Goal: Contribute content: Contribute content

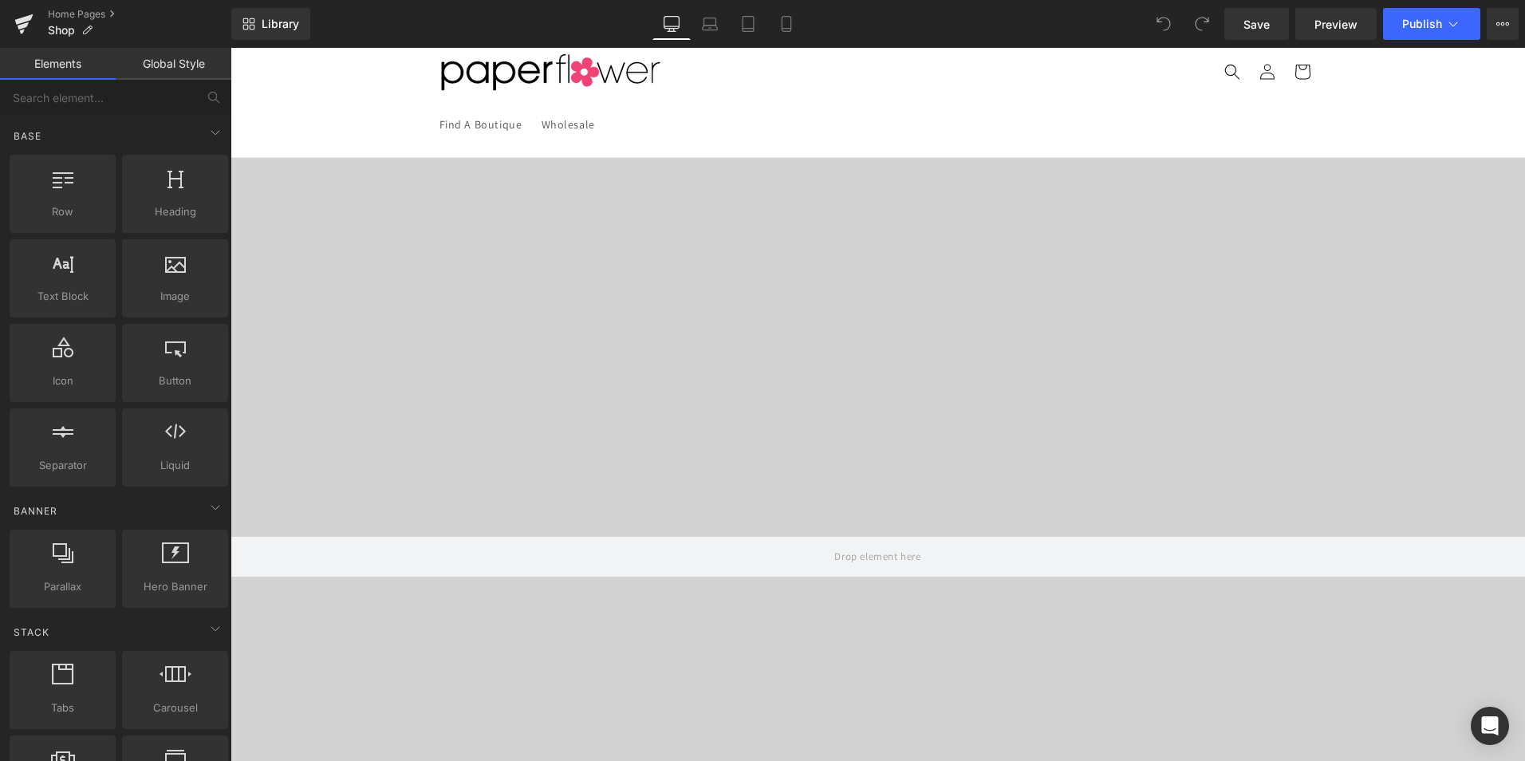
scroll to position [1037, 0]
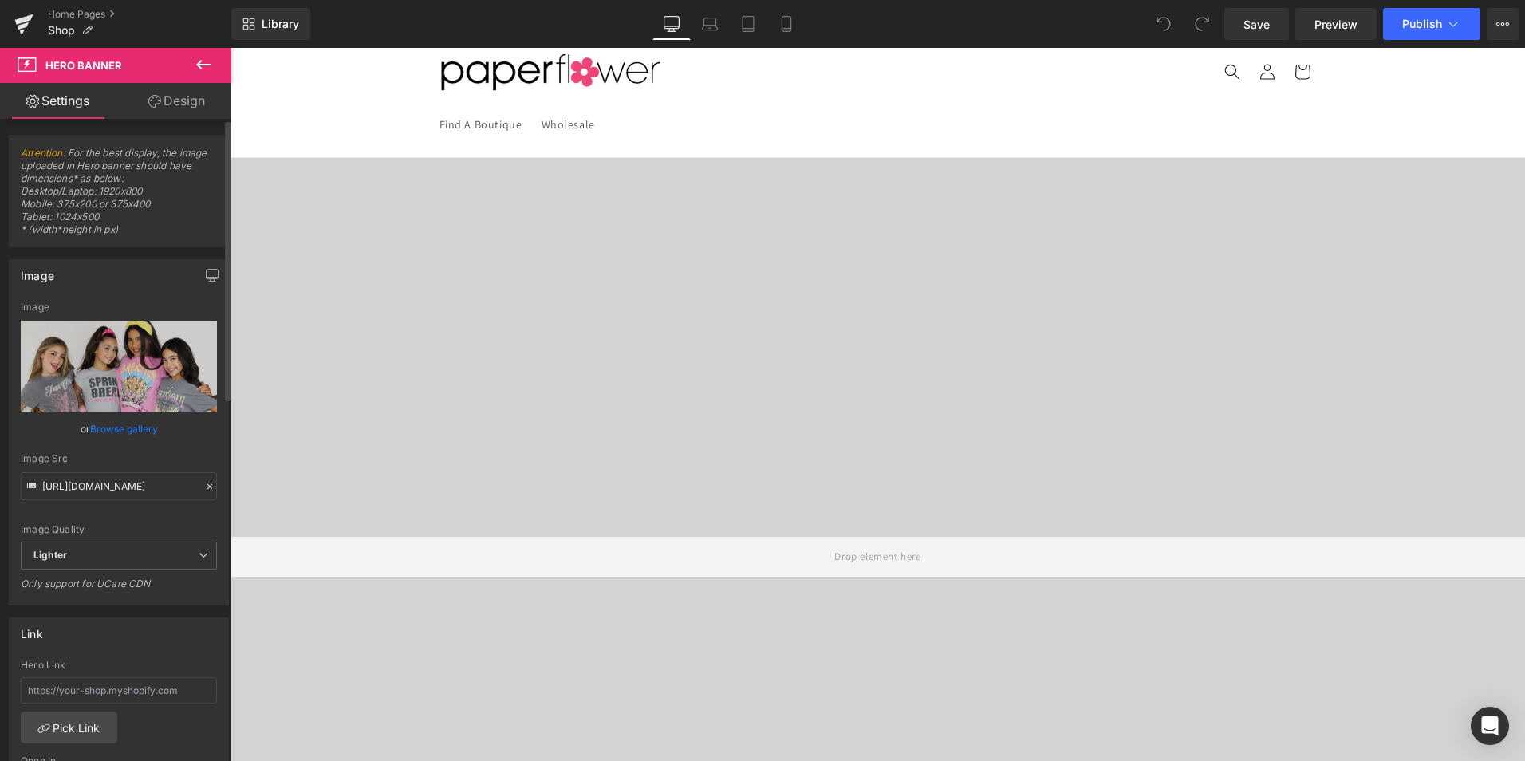
click at [123, 428] on link "Browse gallery" at bounding box center [124, 429] width 68 height 28
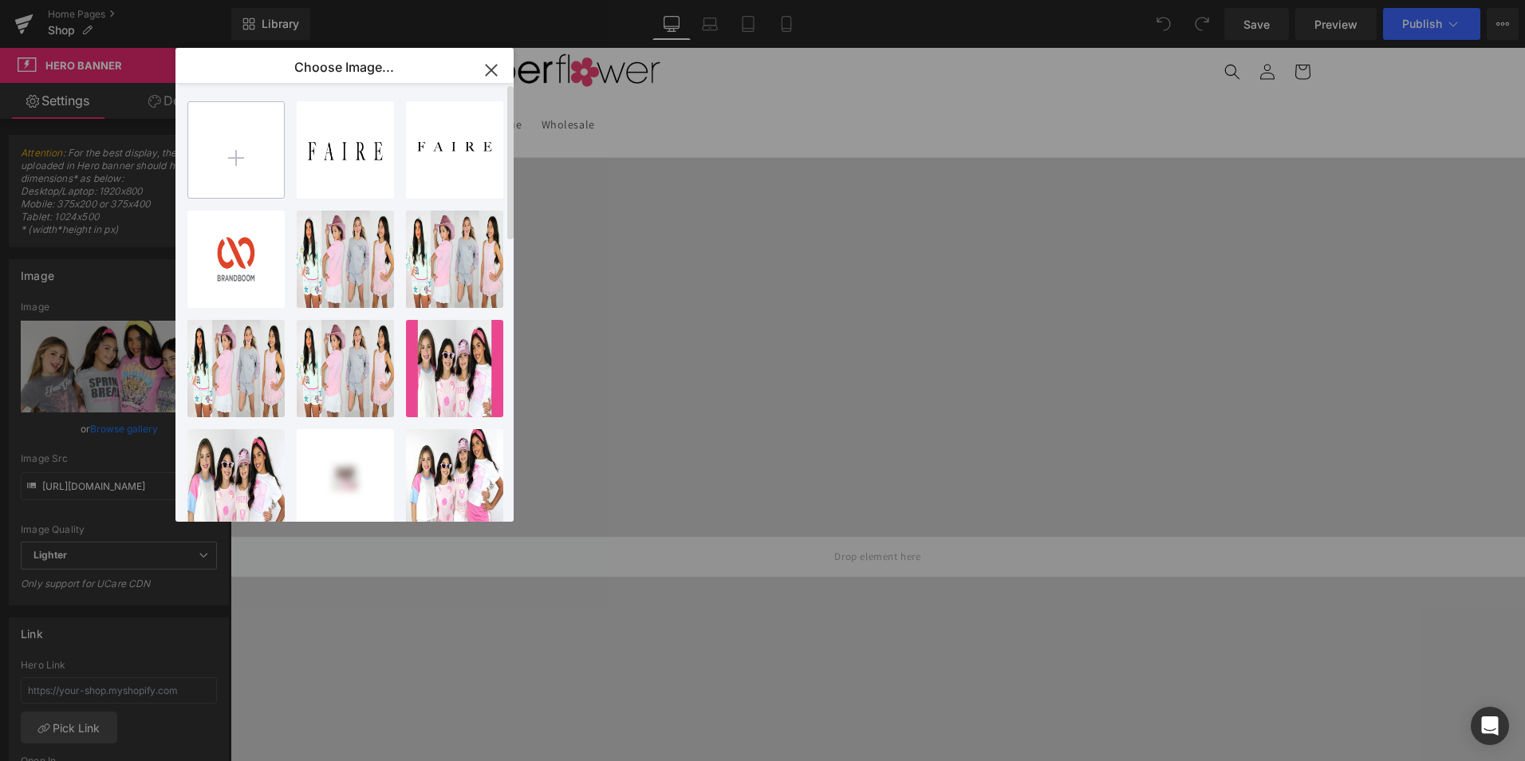
click at [227, 150] on input "file" at bounding box center [236, 150] width 96 height 96
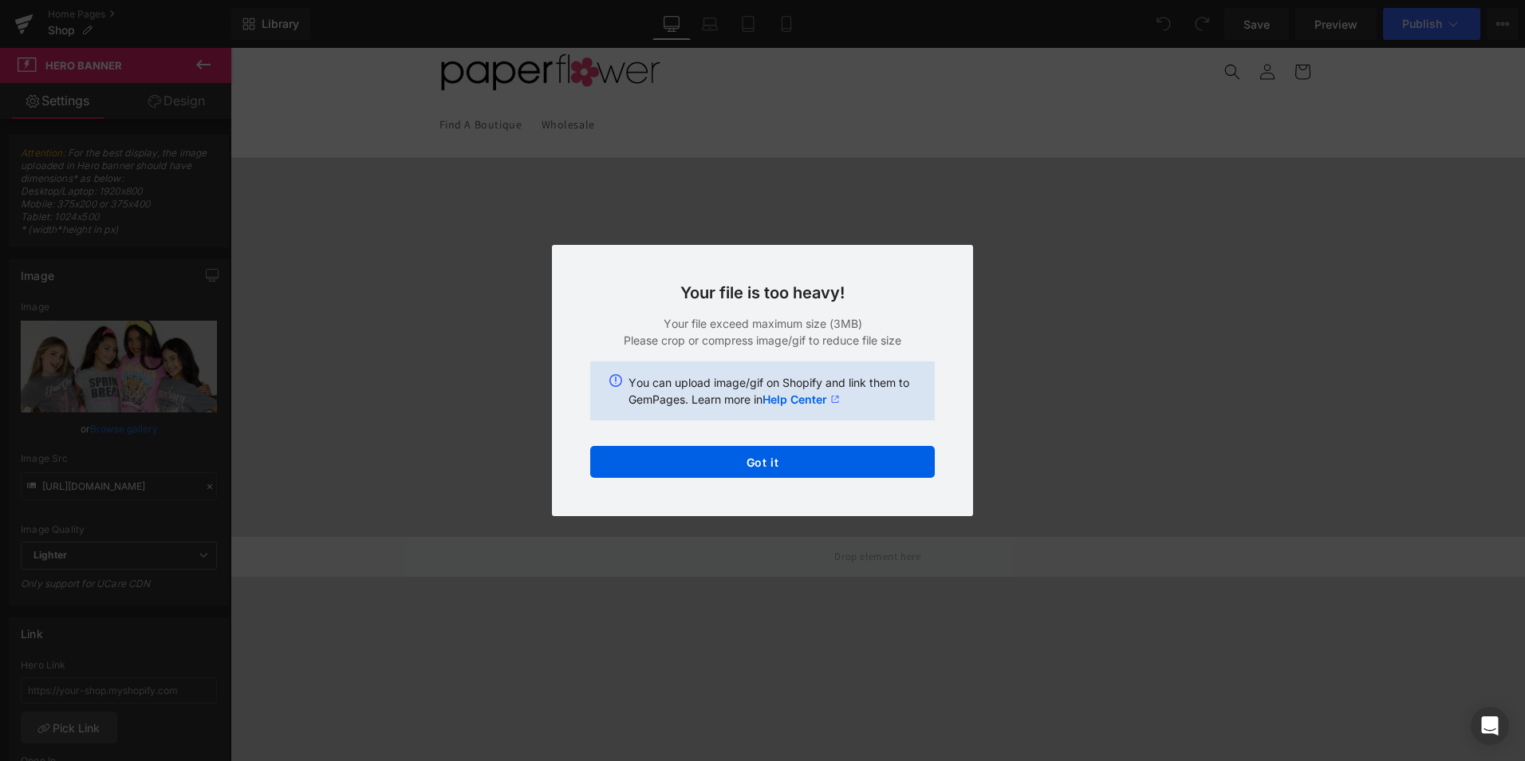
click at [765, 0] on div "Text Color Highlight Color #333333 Choose Image... Back to Library Insert Email…" at bounding box center [762, 0] width 1525 height 0
click at [749, 467] on button "Got it" at bounding box center [762, 462] width 345 height 32
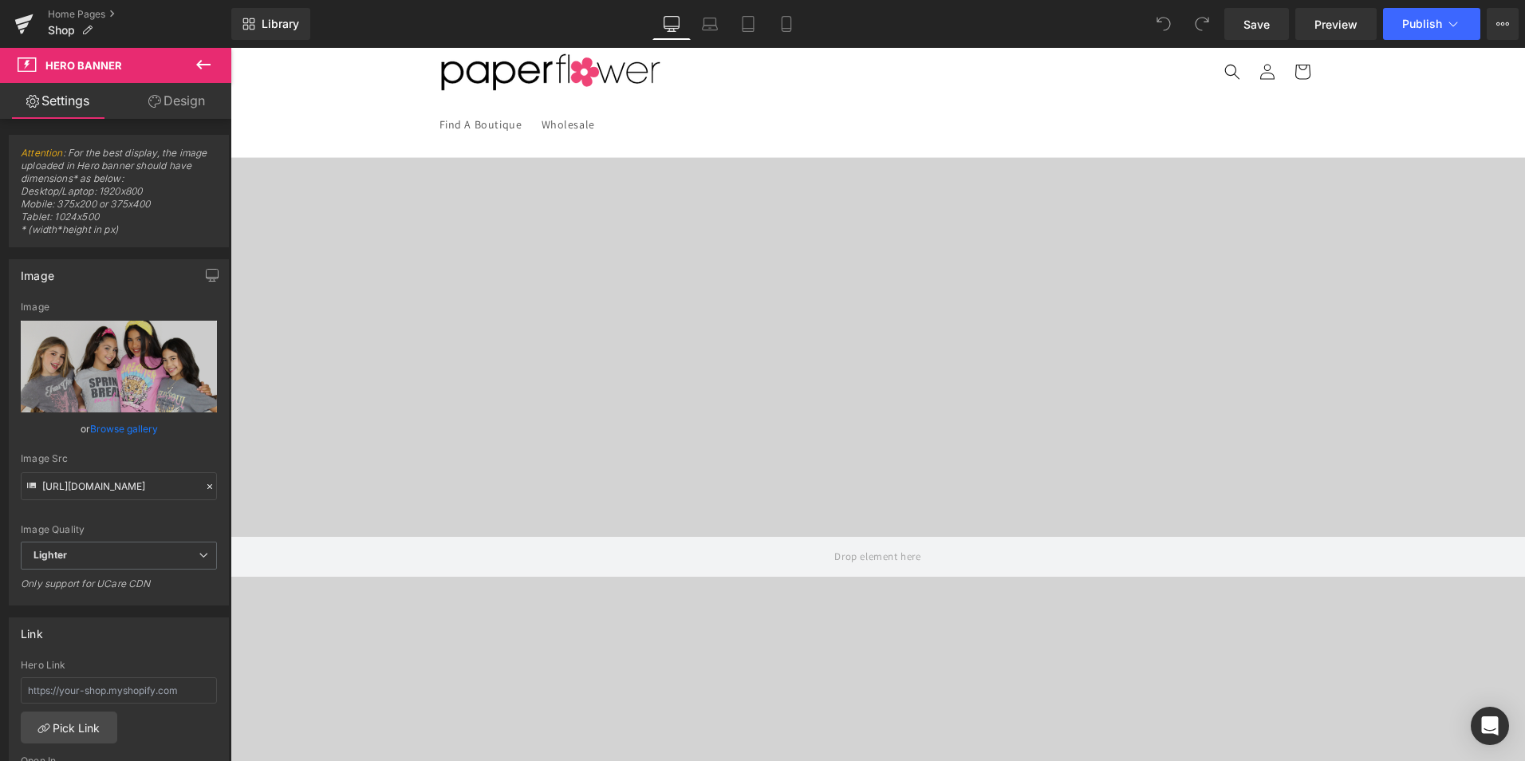
drag, startPoint x: 153, startPoint y: 189, endPoint x: 100, endPoint y: 195, distance: 53.8
click at [100, 195] on span "Attention : For the best display, the image uploaded in Hero banner should have…" at bounding box center [119, 197] width 196 height 100
copy span "1920x800"
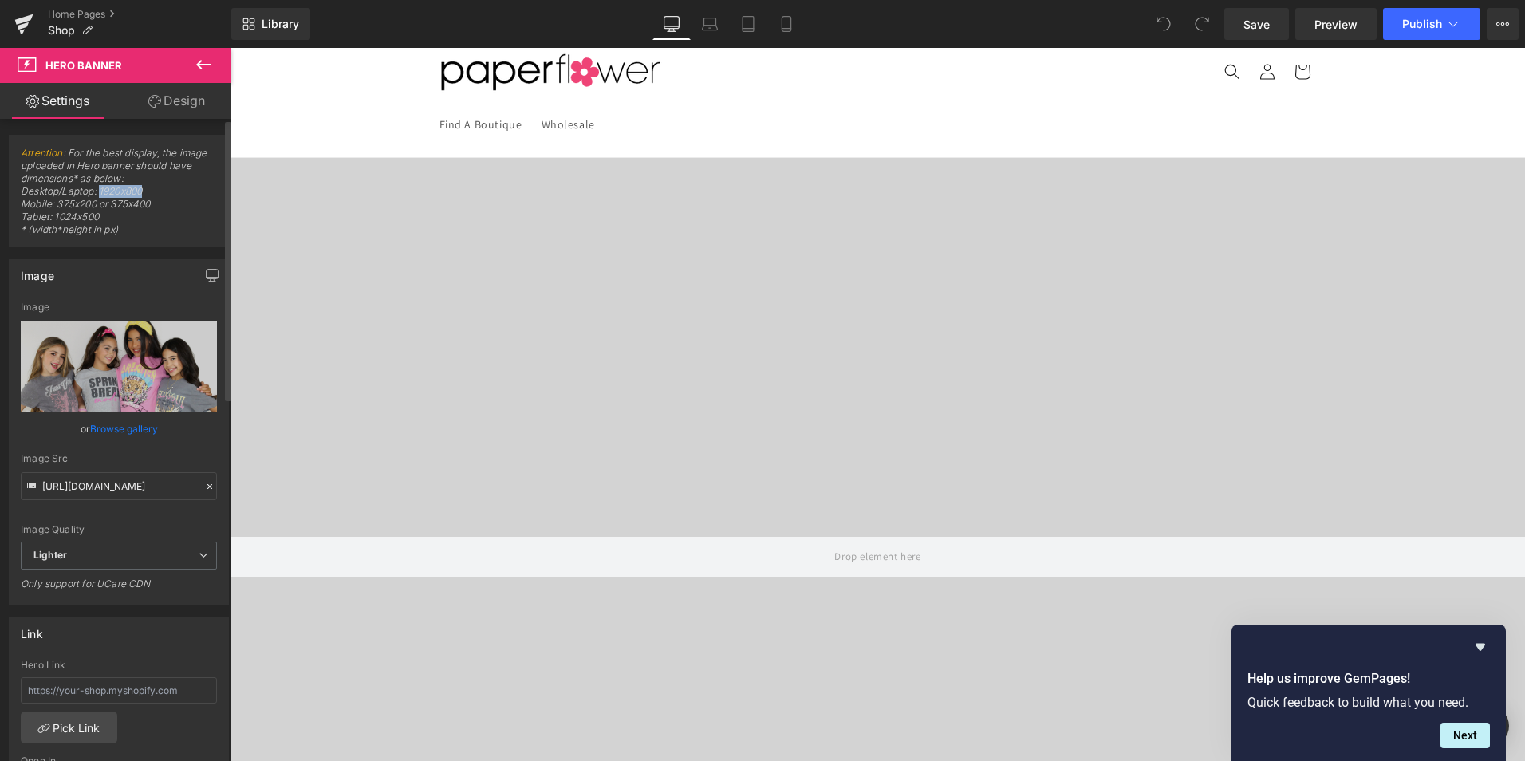
click at [128, 428] on link "Browse gallery" at bounding box center [124, 429] width 68 height 28
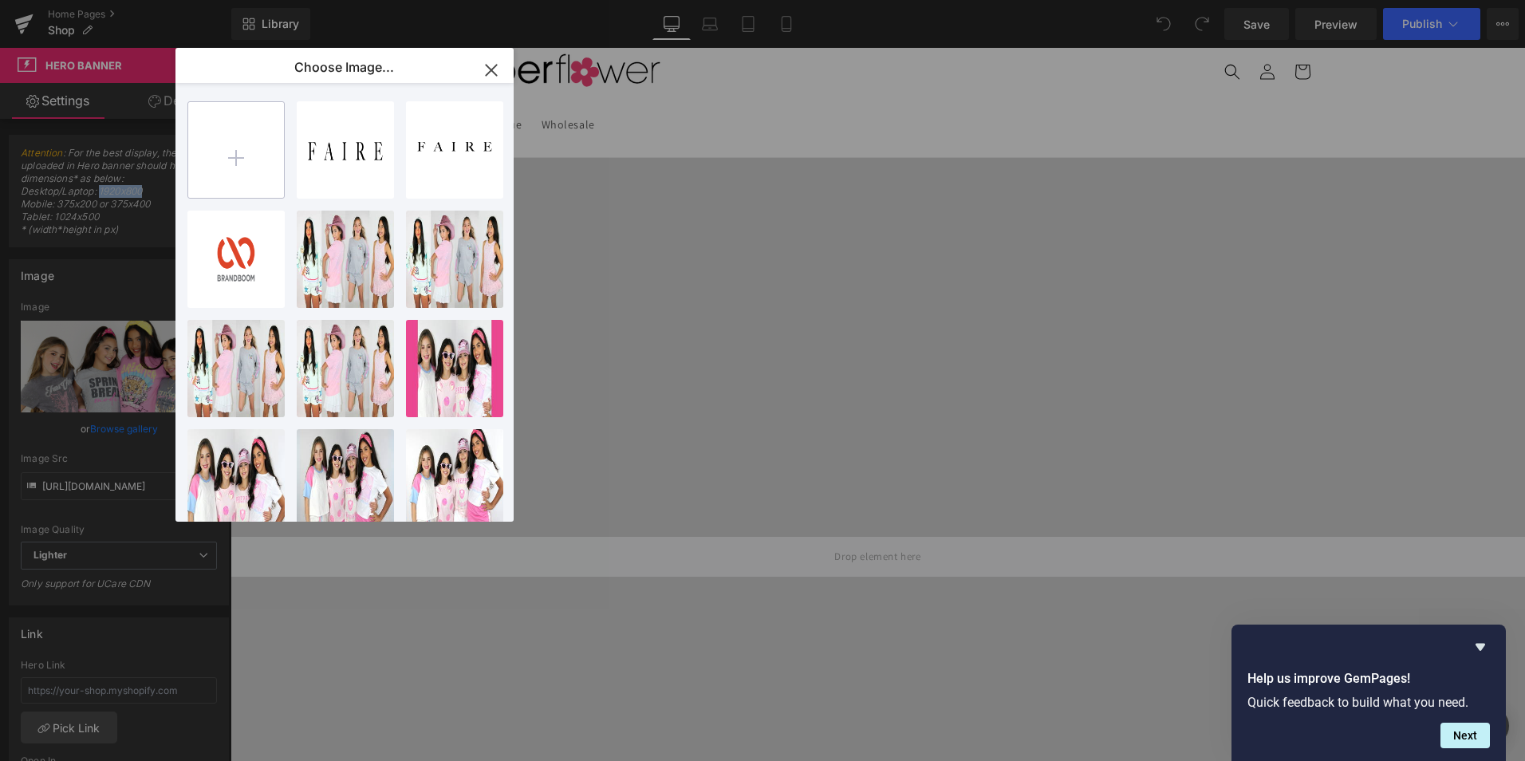
click at [250, 158] on input "file" at bounding box center [236, 150] width 96 height 96
type input "C:\fakepath\photoedited.png"
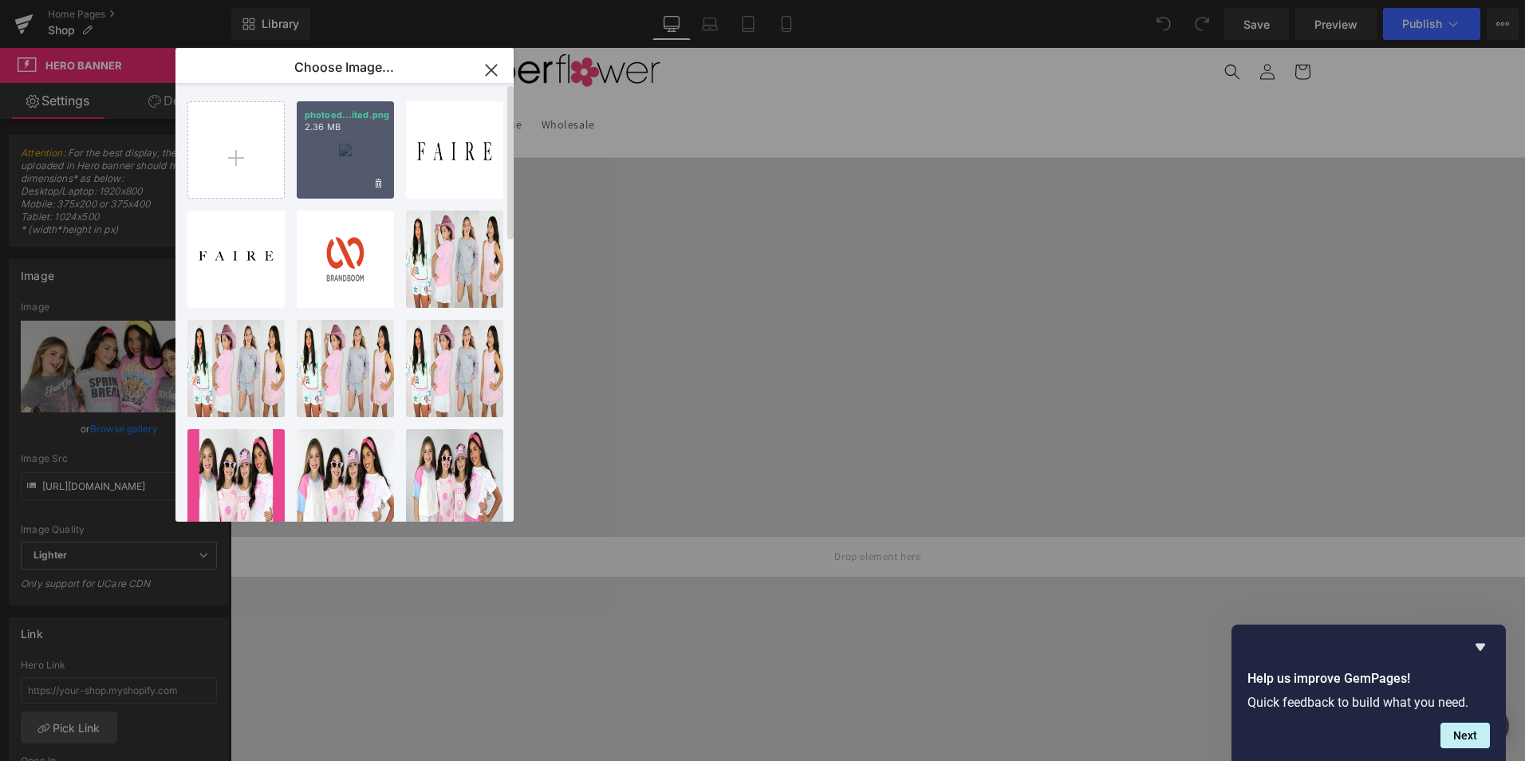
click at [329, 152] on div "photoed...ited.png 2.36 MB" at bounding box center [345, 149] width 97 height 97
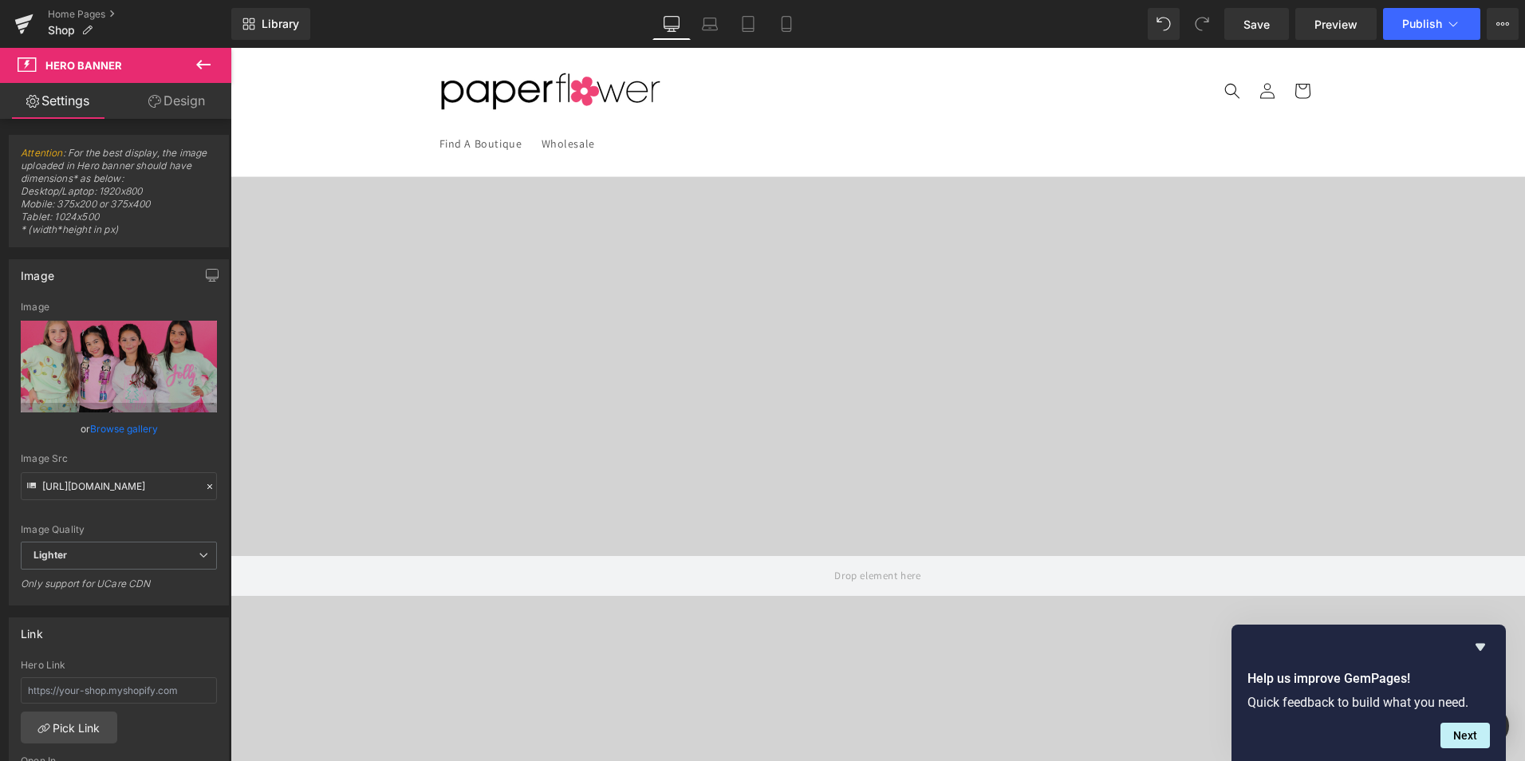
scroll to position [893, 0]
click at [1484, 647] on icon "Hide survey" at bounding box center [1481, 647] width 10 height 7
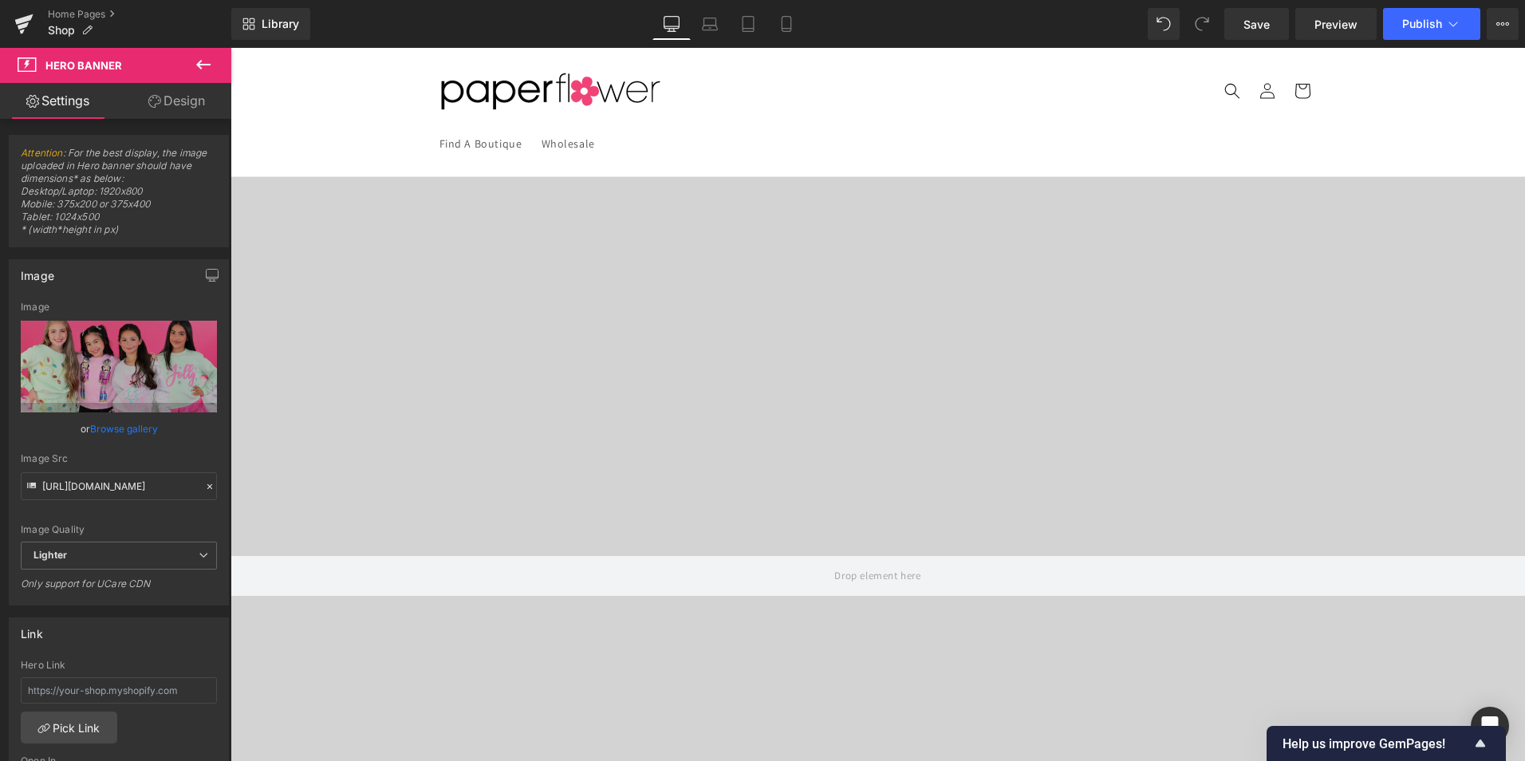
scroll to position [917, 0]
click at [154, 559] on span "Lighter" at bounding box center [119, 556] width 196 height 28
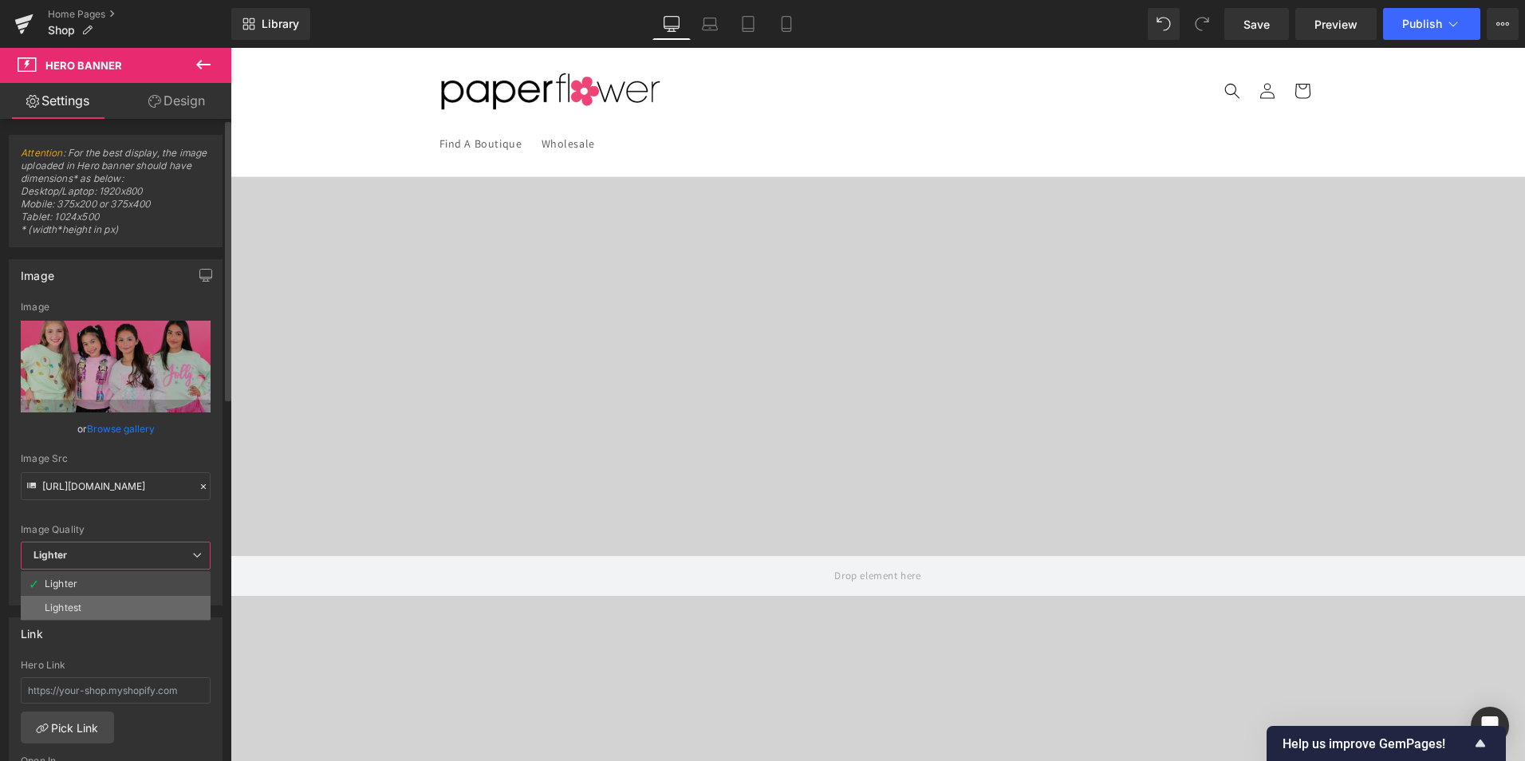
click at [125, 607] on li "Lightest" at bounding box center [116, 608] width 190 height 24
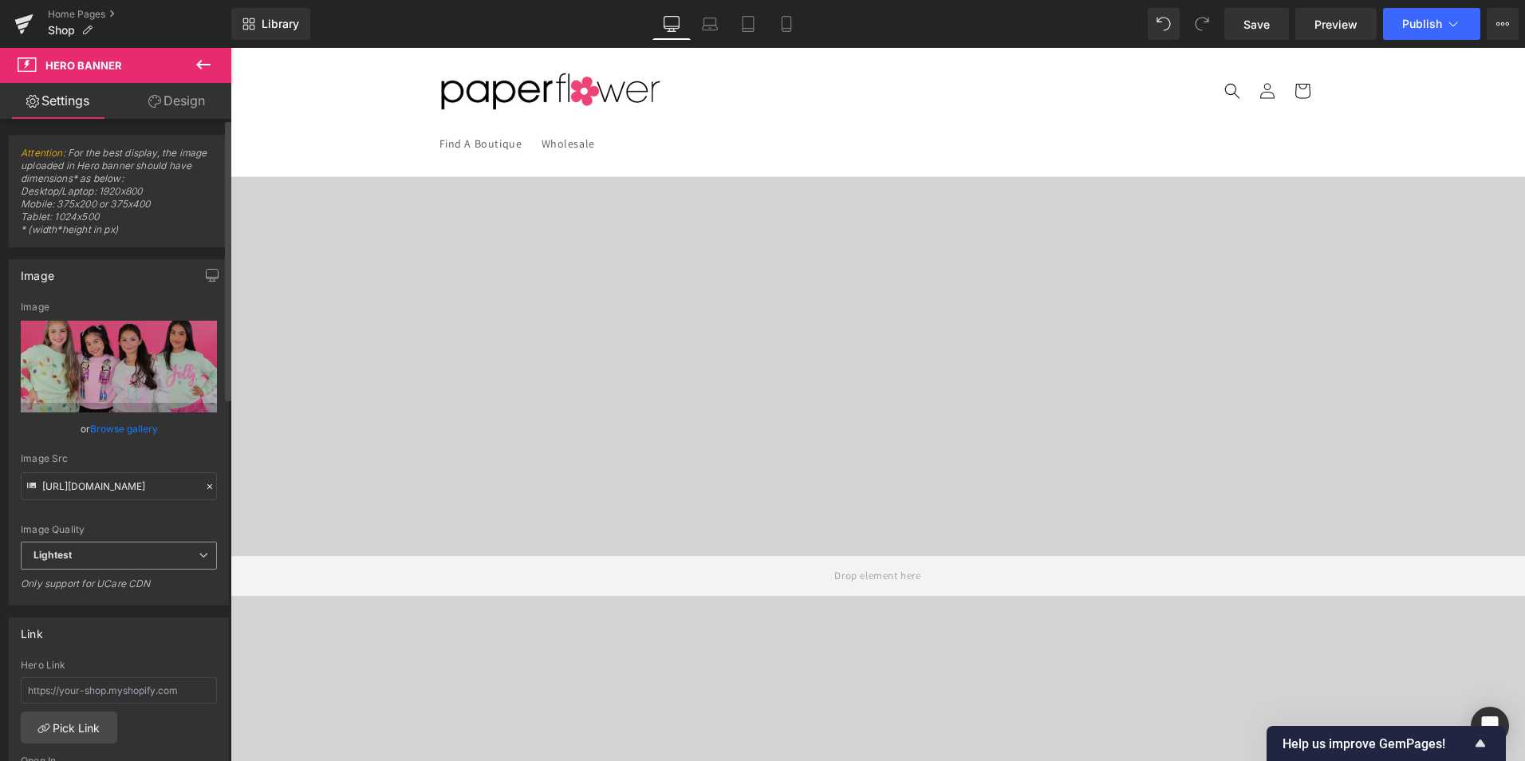
click at [132, 562] on span "Lightest" at bounding box center [119, 556] width 196 height 28
click at [125, 587] on li "Lighter" at bounding box center [116, 584] width 190 height 24
type input "[URL][DOMAIN_NAME]"
click at [128, 428] on link "Browse gallery" at bounding box center [124, 429] width 68 height 28
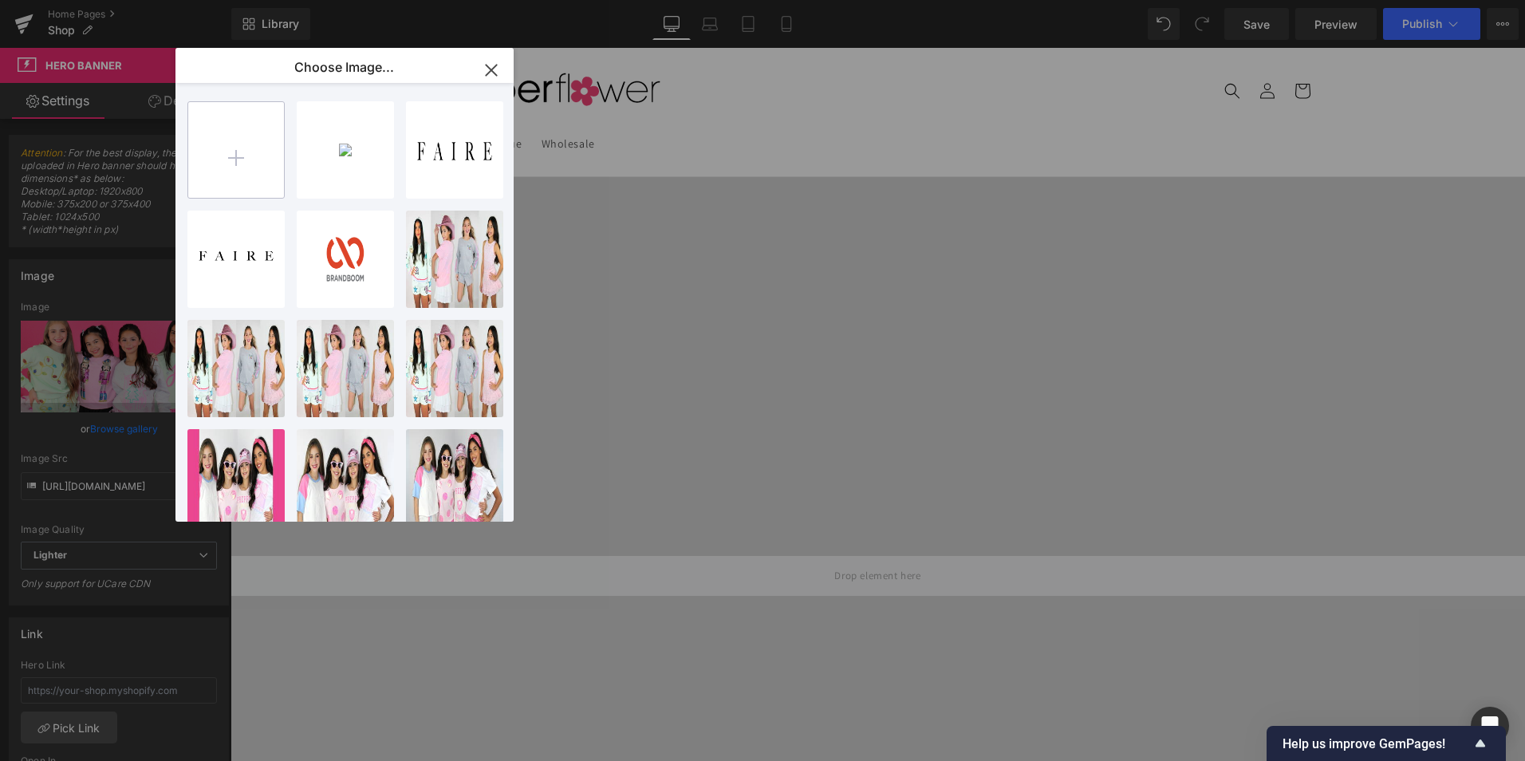
click at [250, 127] on input "file" at bounding box center [236, 150] width 96 height 96
type input "C:\fakepath\photoalta resolucion.jpeg"
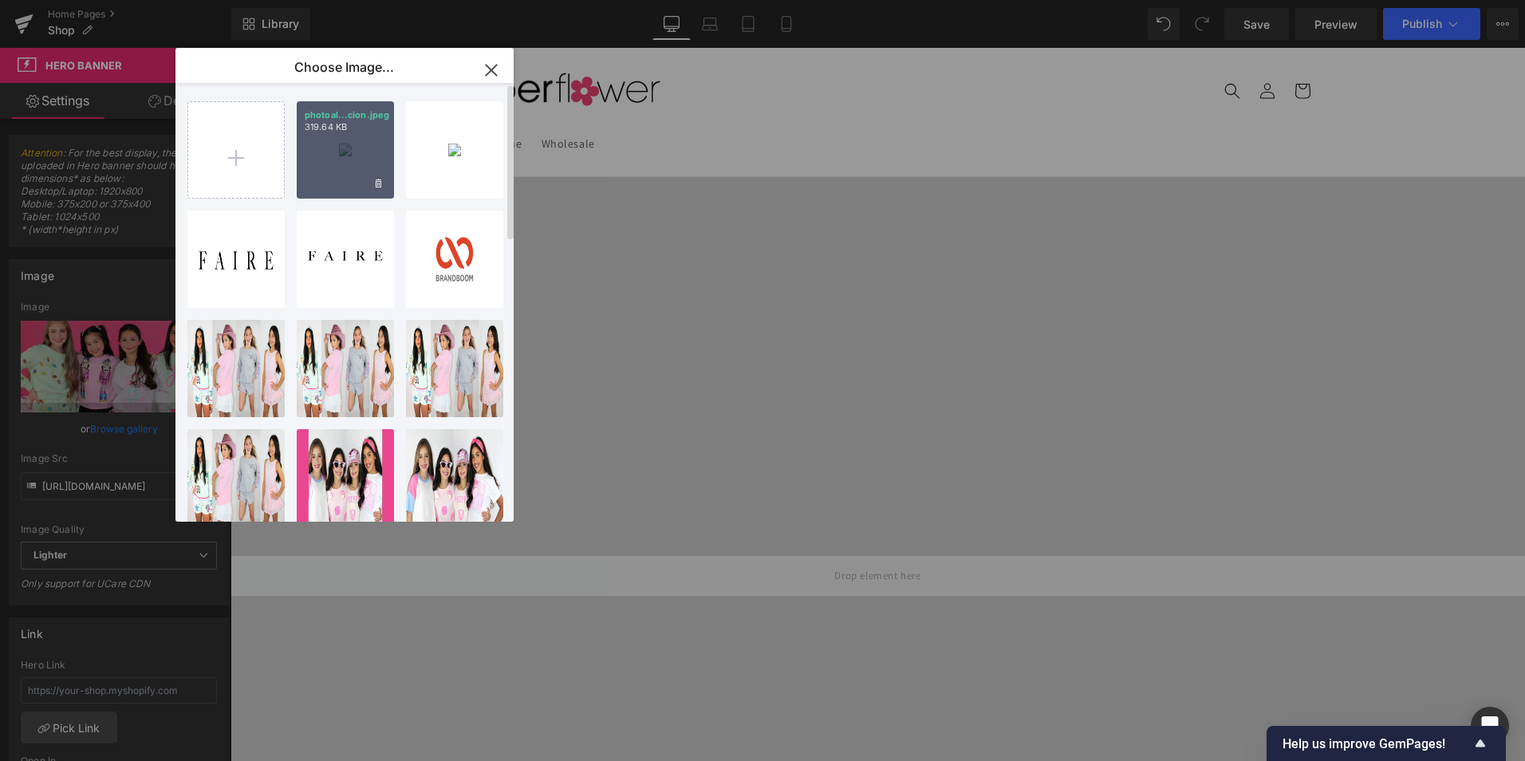
click at [324, 144] on div "photoal...cion.jpeg 319.64 KB" at bounding box center [345, 149] width 97 height 97
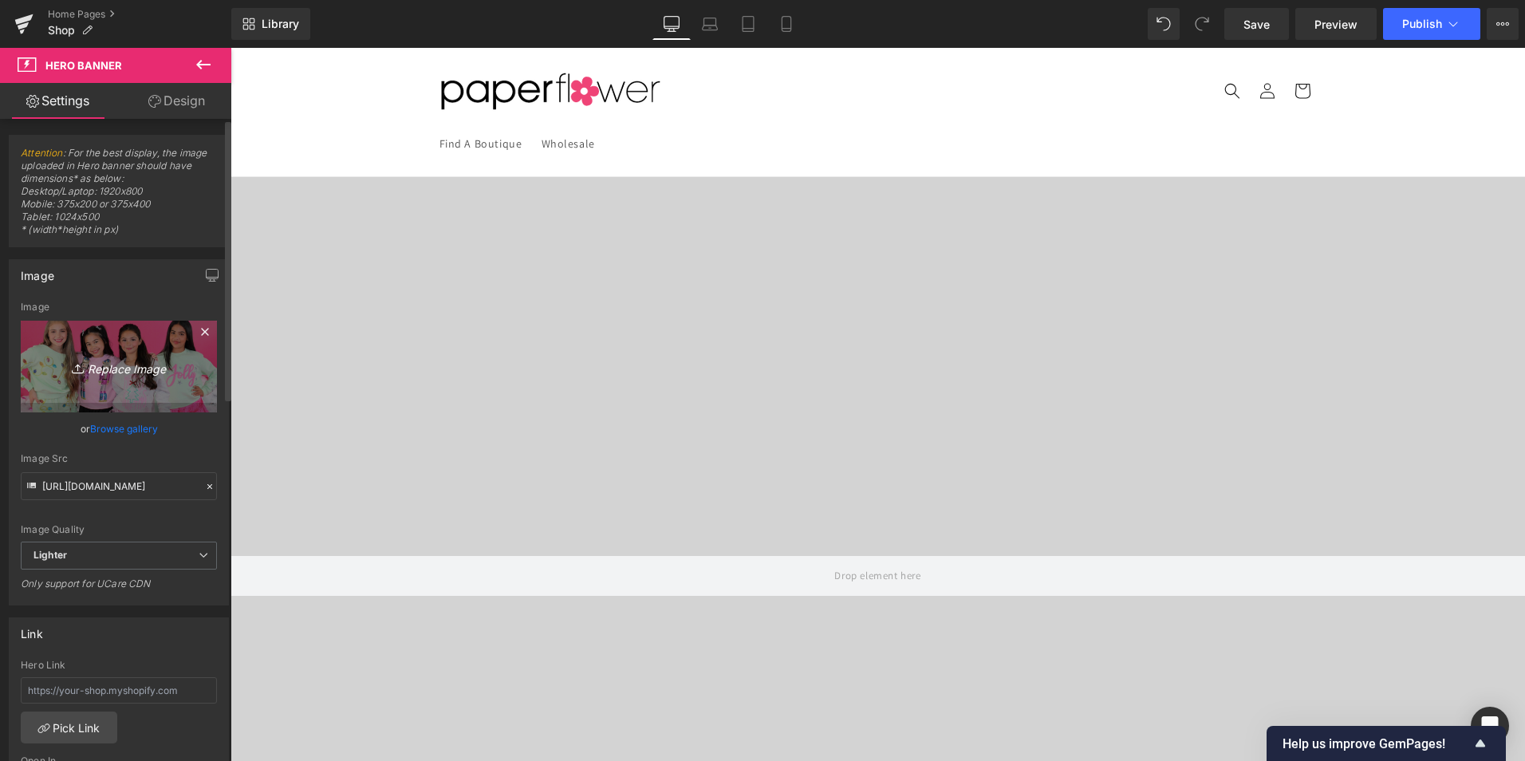
click at [128, 363] on icon "Replace Image" at bounding box center [119, 367] width 128 height 20
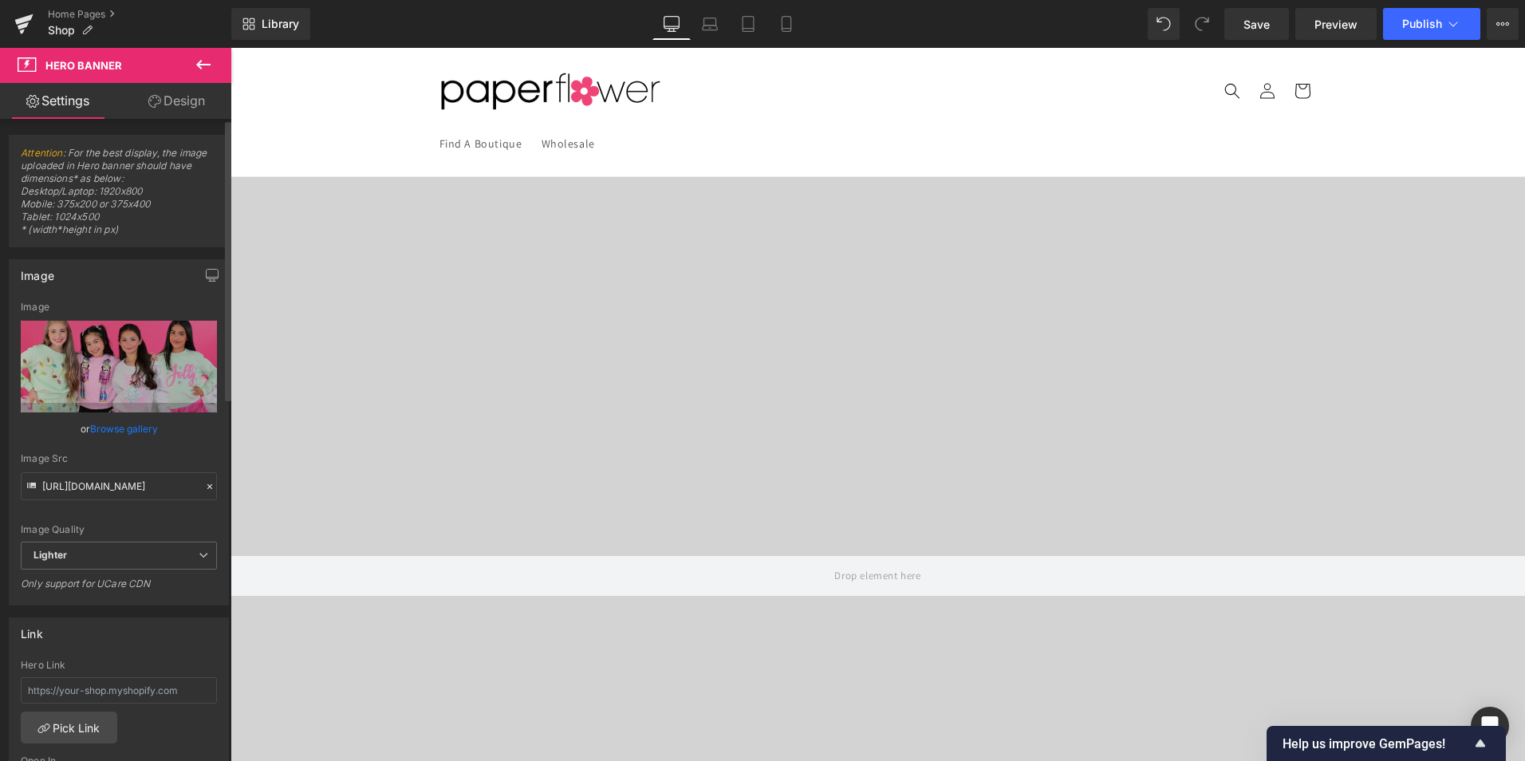
click at [140, 435] on link "Browse gallery" at bounding box center [124, 429] width 68 height 28
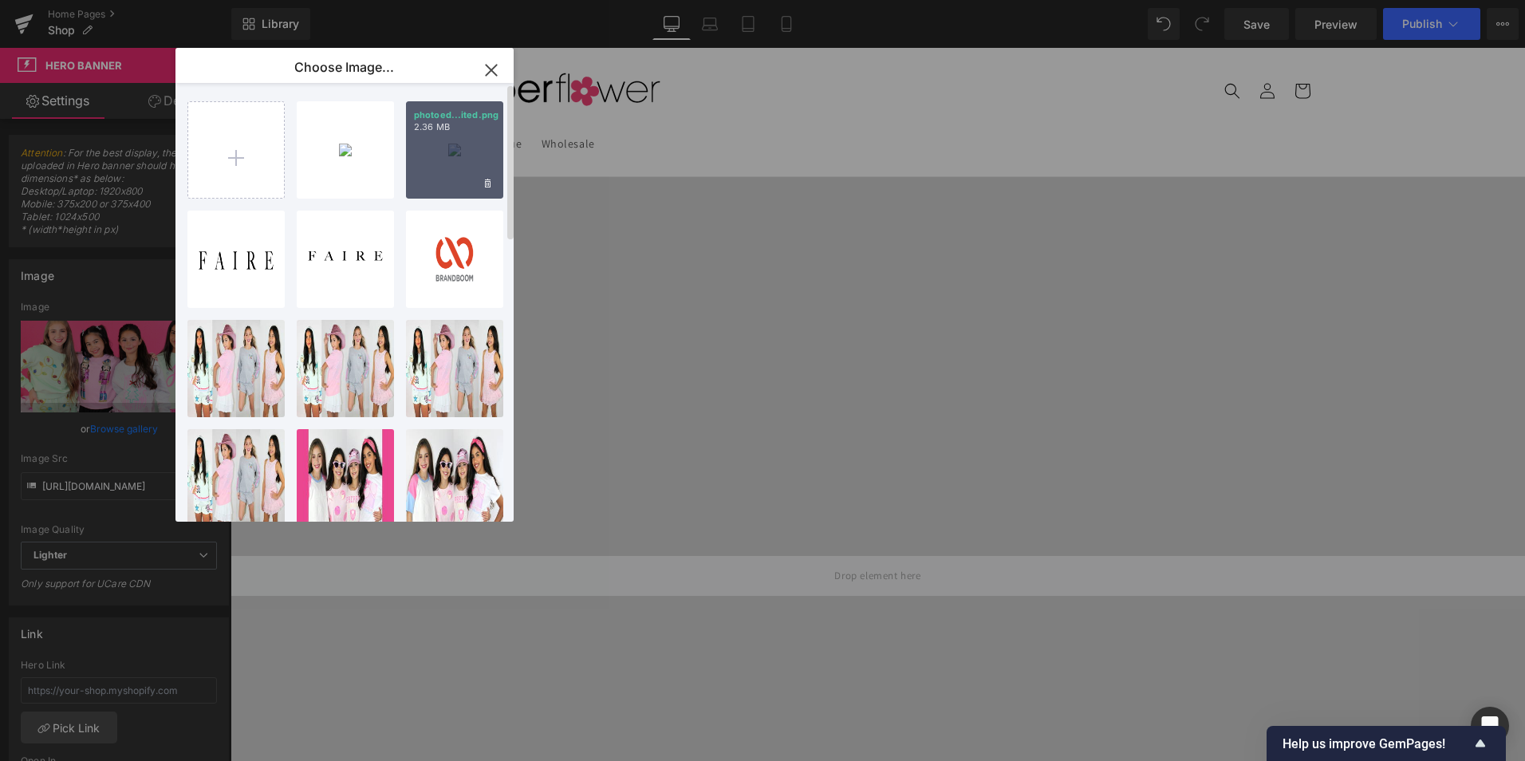
click at [443, 147] on div "photoed...ited.png 2.36 MB" at bounding box center [454, 149] width 97 height 97
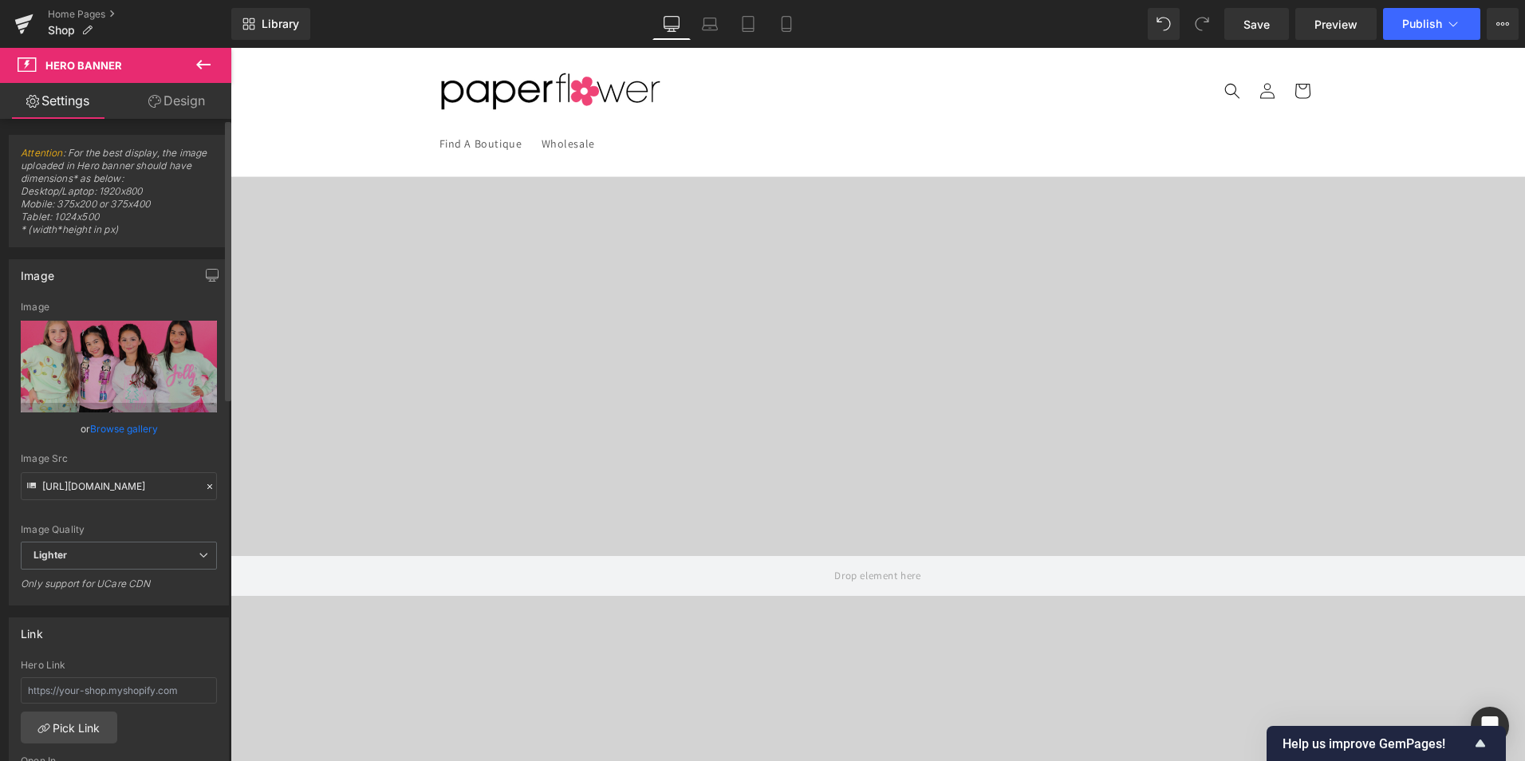
click at [116, 427] on link "Browse gallery" at bounding box center [124, 429] width 68 height 28
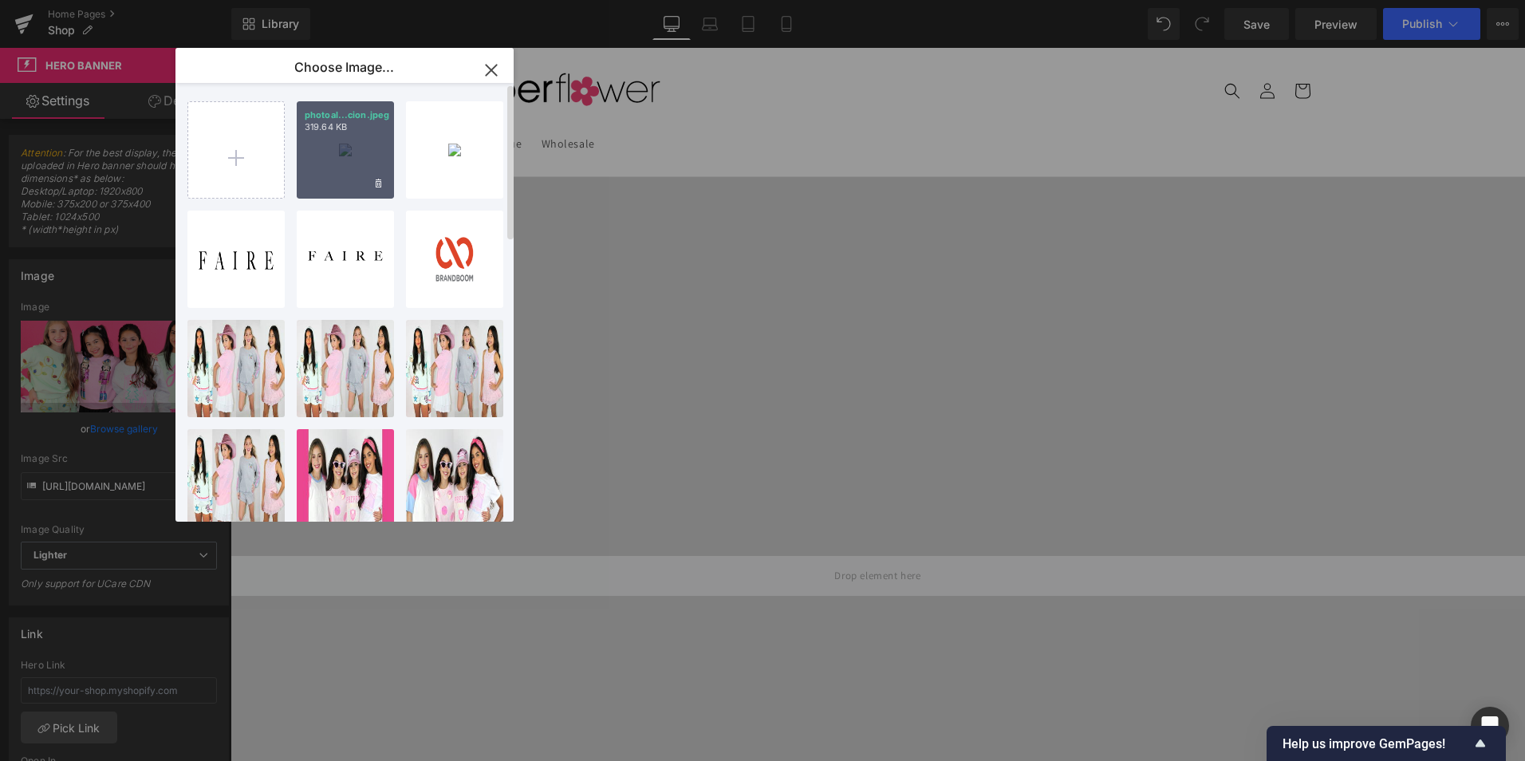
click at [365, 147] on div "photoal...cion.jpeg 319.64 KB" at bounding box center [345, 149] width 97 height 97
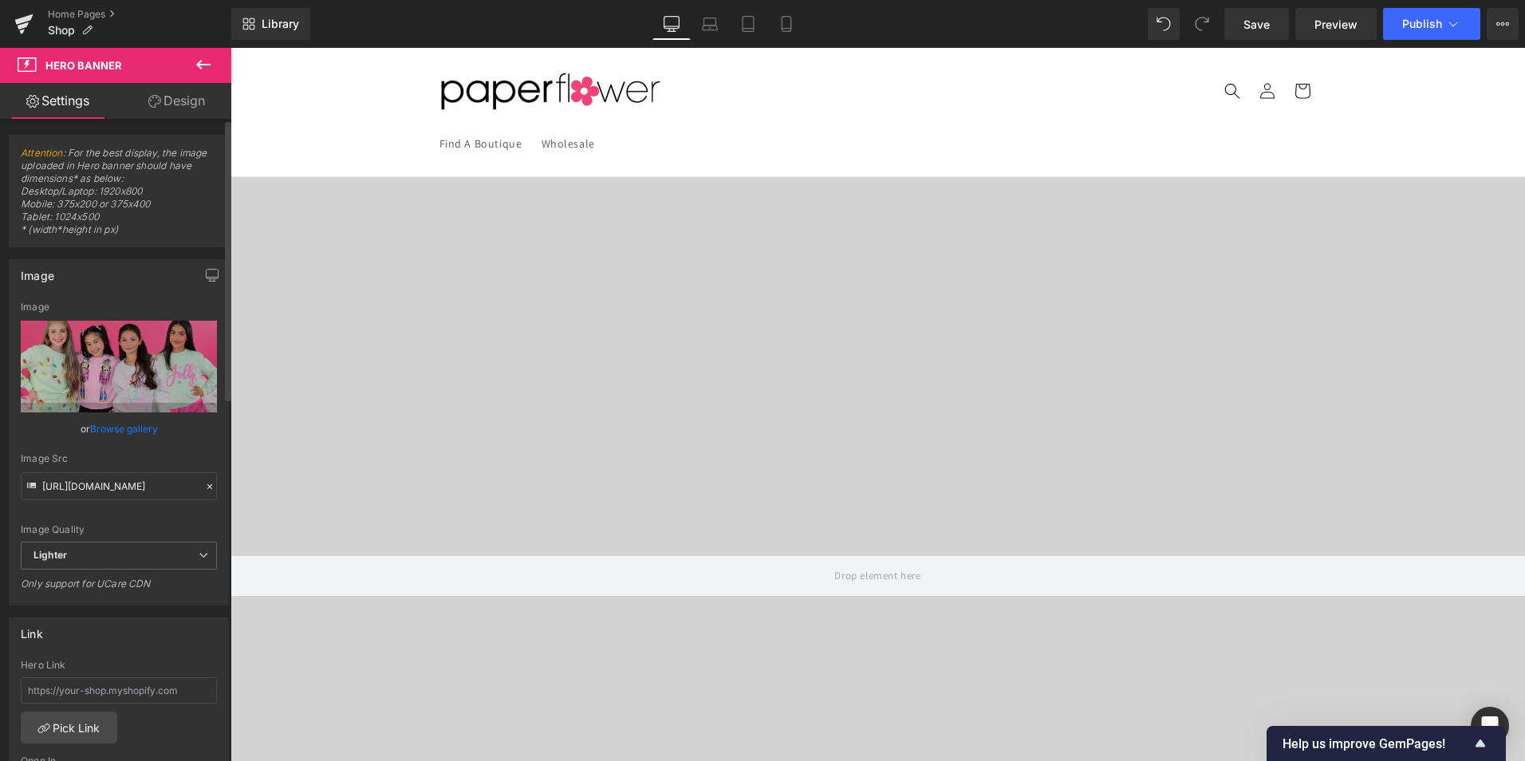
click at [136, 428] on link "Browse gallery" at bounding box center [124, 429] width 68 height 28
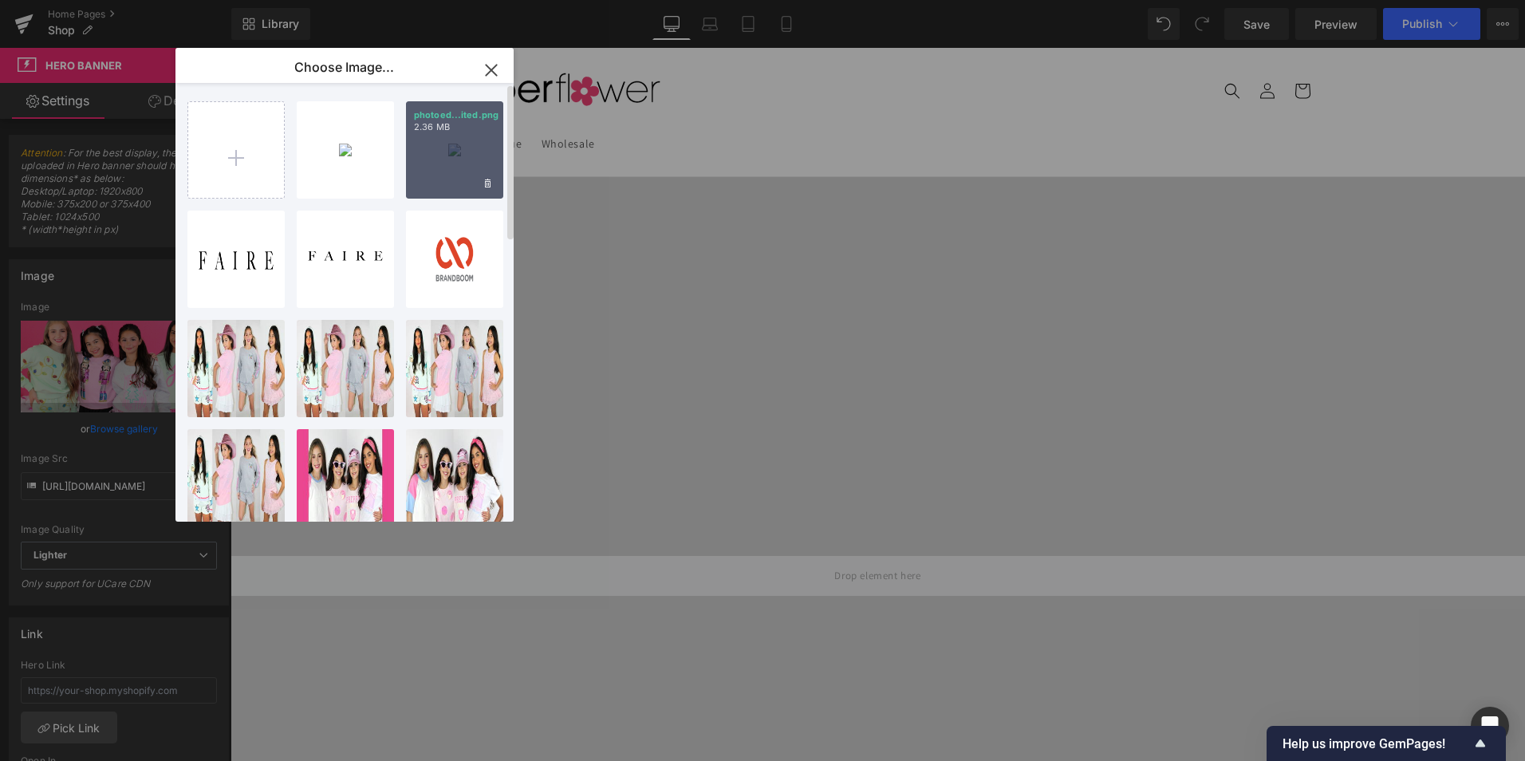
click at [455, 176] on div "photoed...ited.png 2.36 MB" at bounding box center [454, 149] width 97 height 97
type input "[URL][DOMAIN_NAME]"
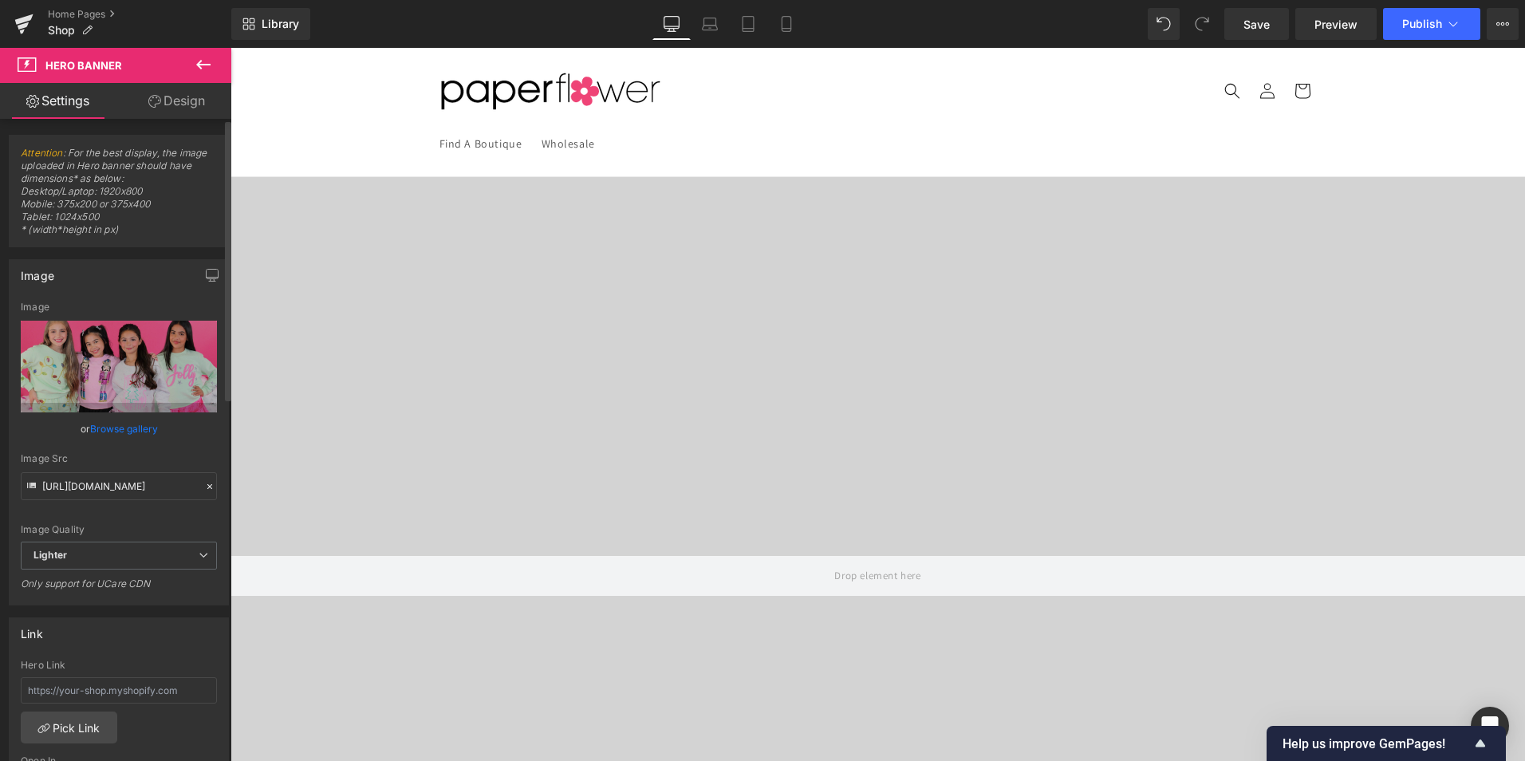
click at [116, 431] on link "Browse gallery" at bounding box center [124, 429] width 68 height 28
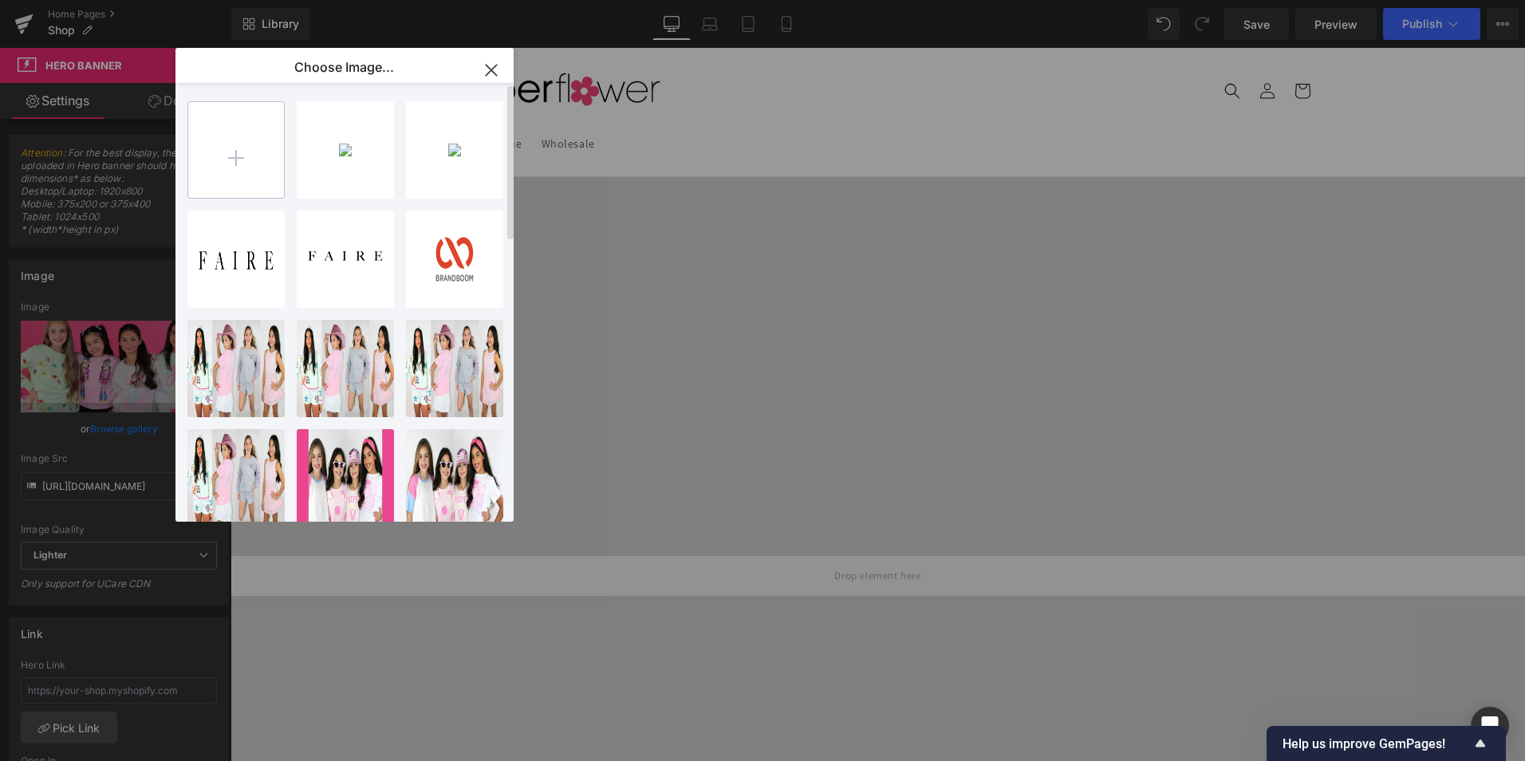
click at [226, 155] on input "file" at bounding box center [236, 150] width 96 height 96
type input "C:\fakepath\Untitled design (24).jpg"
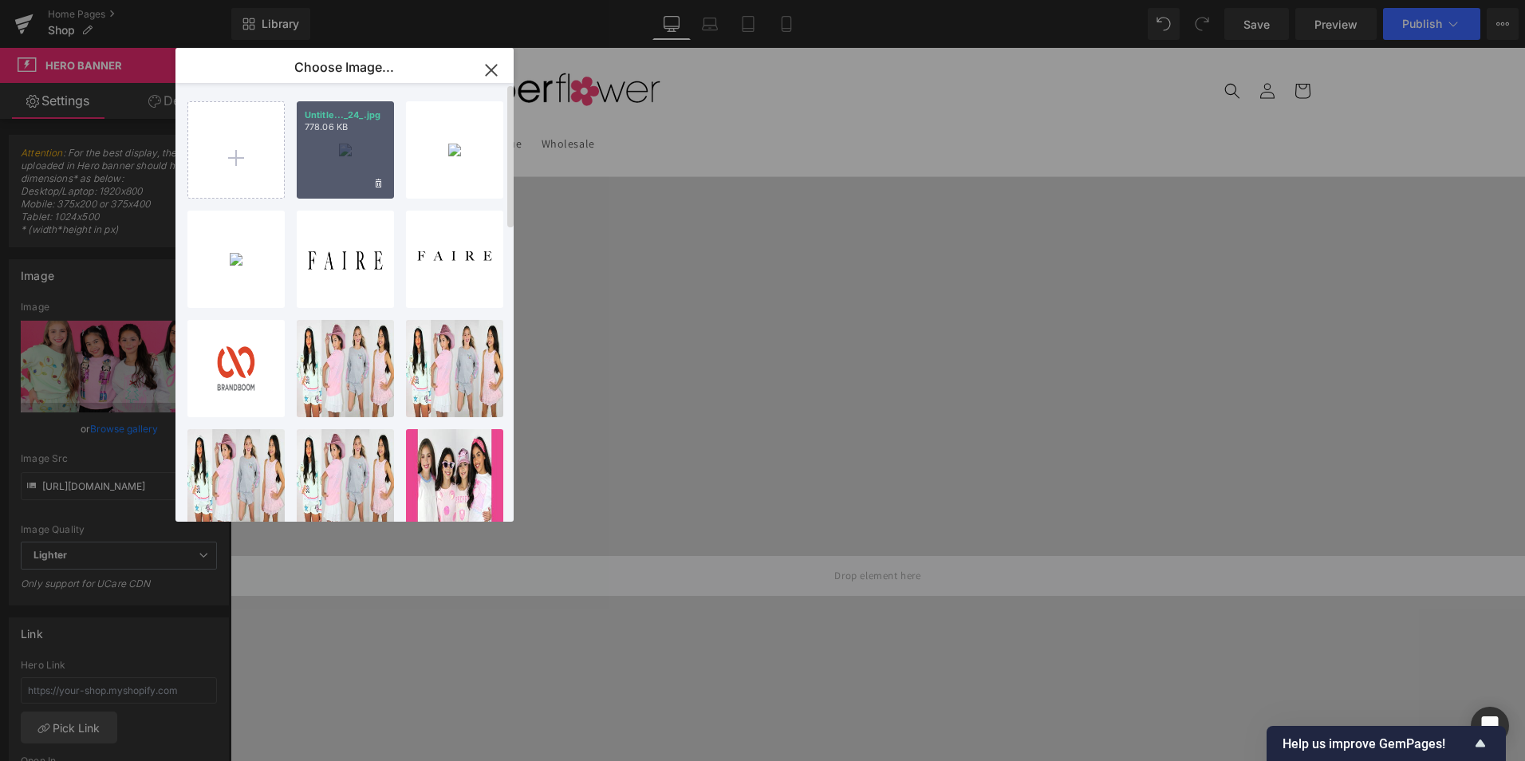
click at [351, 171] on div "Untitle..._24_.jpg 778.06 KB" at bounding box center [345, 149] width 97 height 97
type input "[URL][DOMAIN_NAME]"
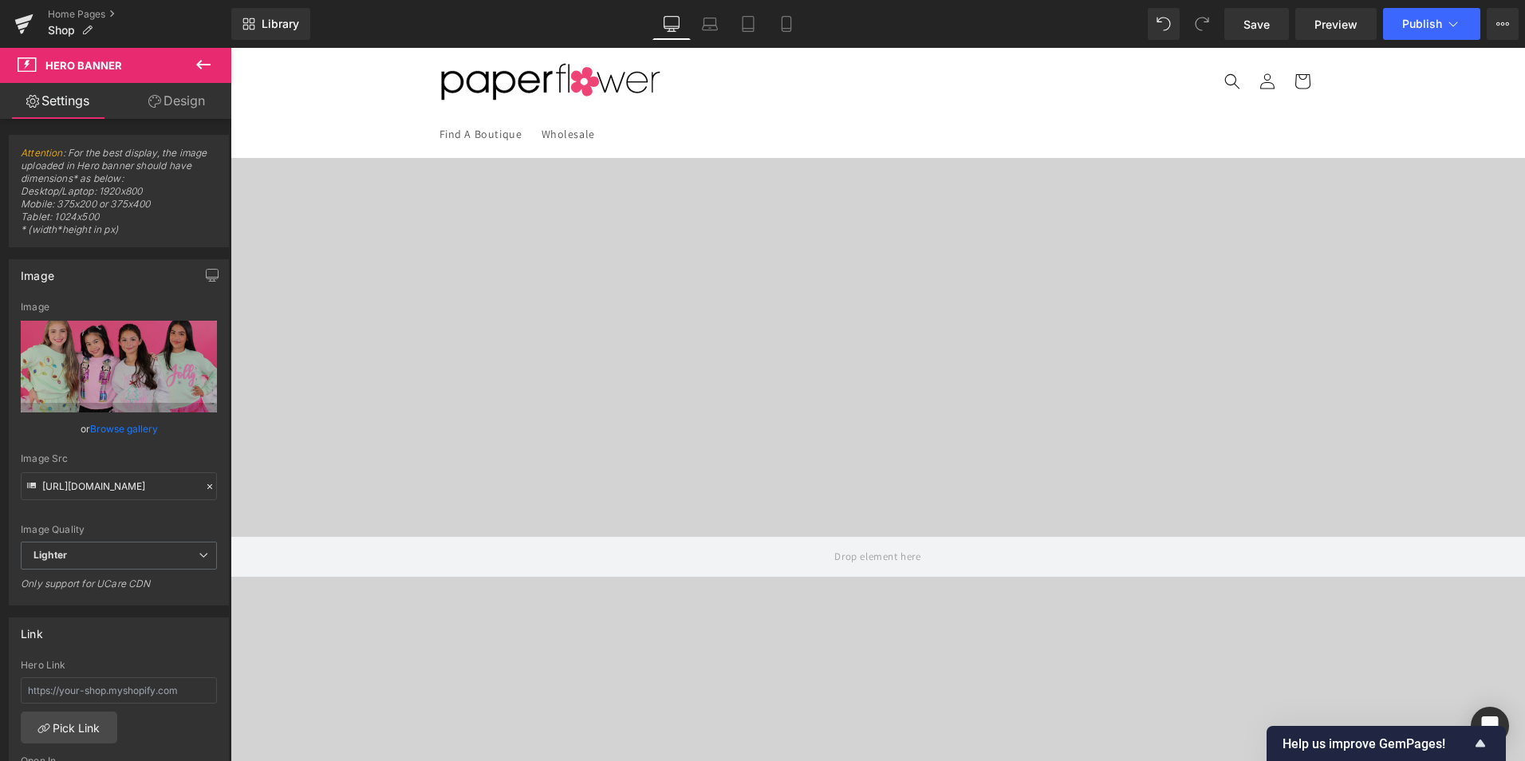
scroll to position [1794, 0]
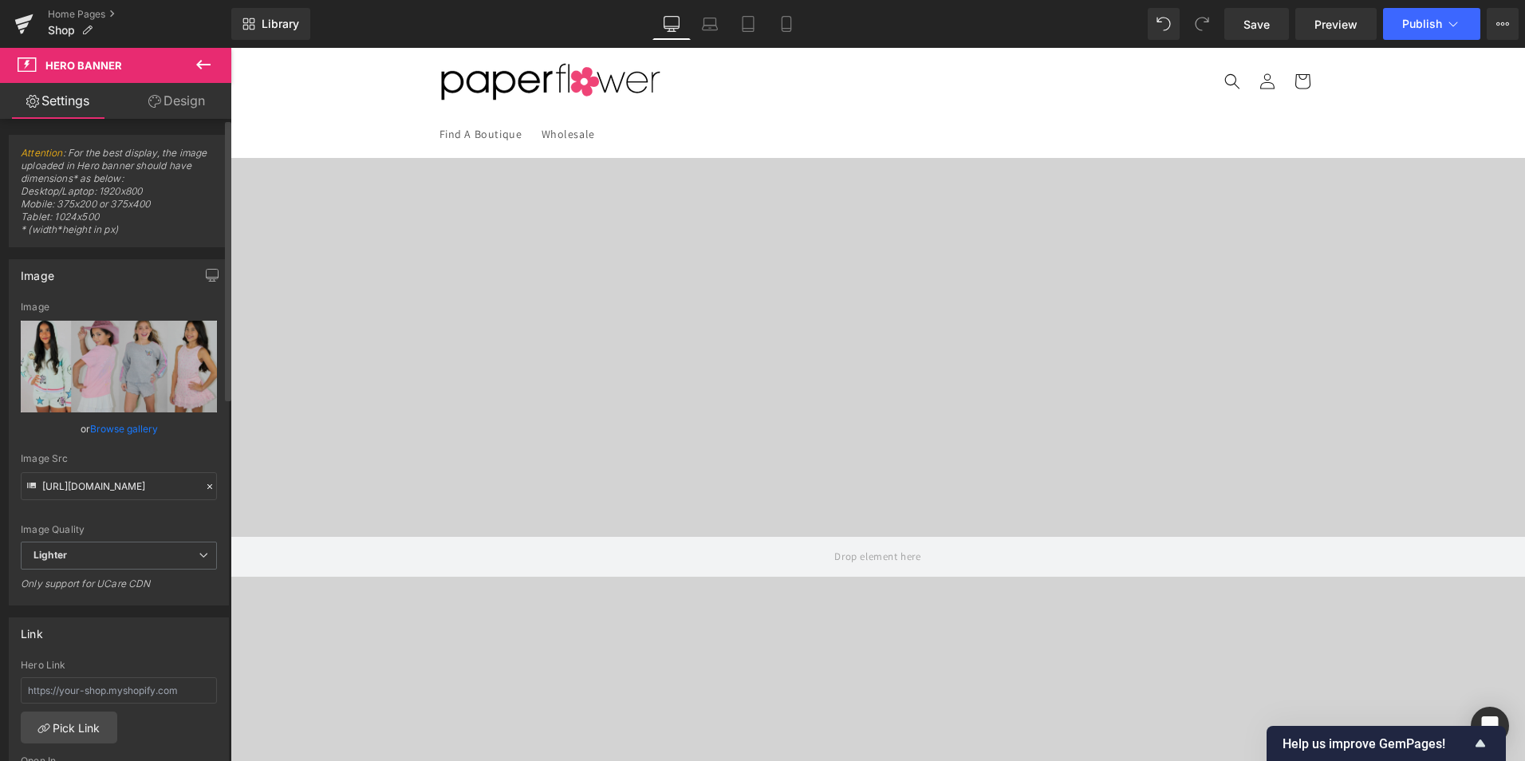
click at [138, 426] on link "Browse gallery" at bounding box center [124, 429] width 68 height 28
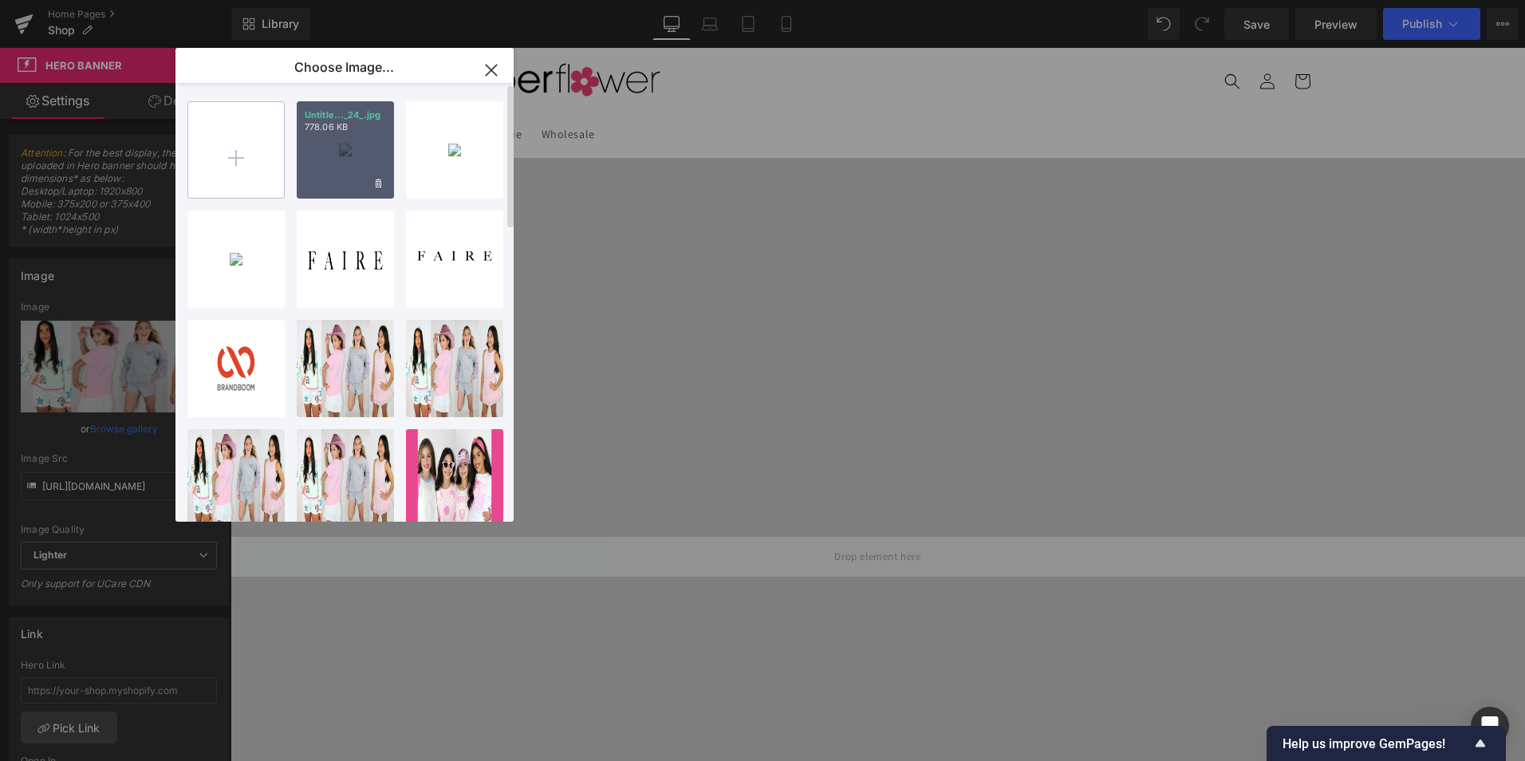
click at [250, 153] on input "file" at bounding box center [236, 150] width 96 height 96
type input "C:\fakepath\Untitled design (4).png"
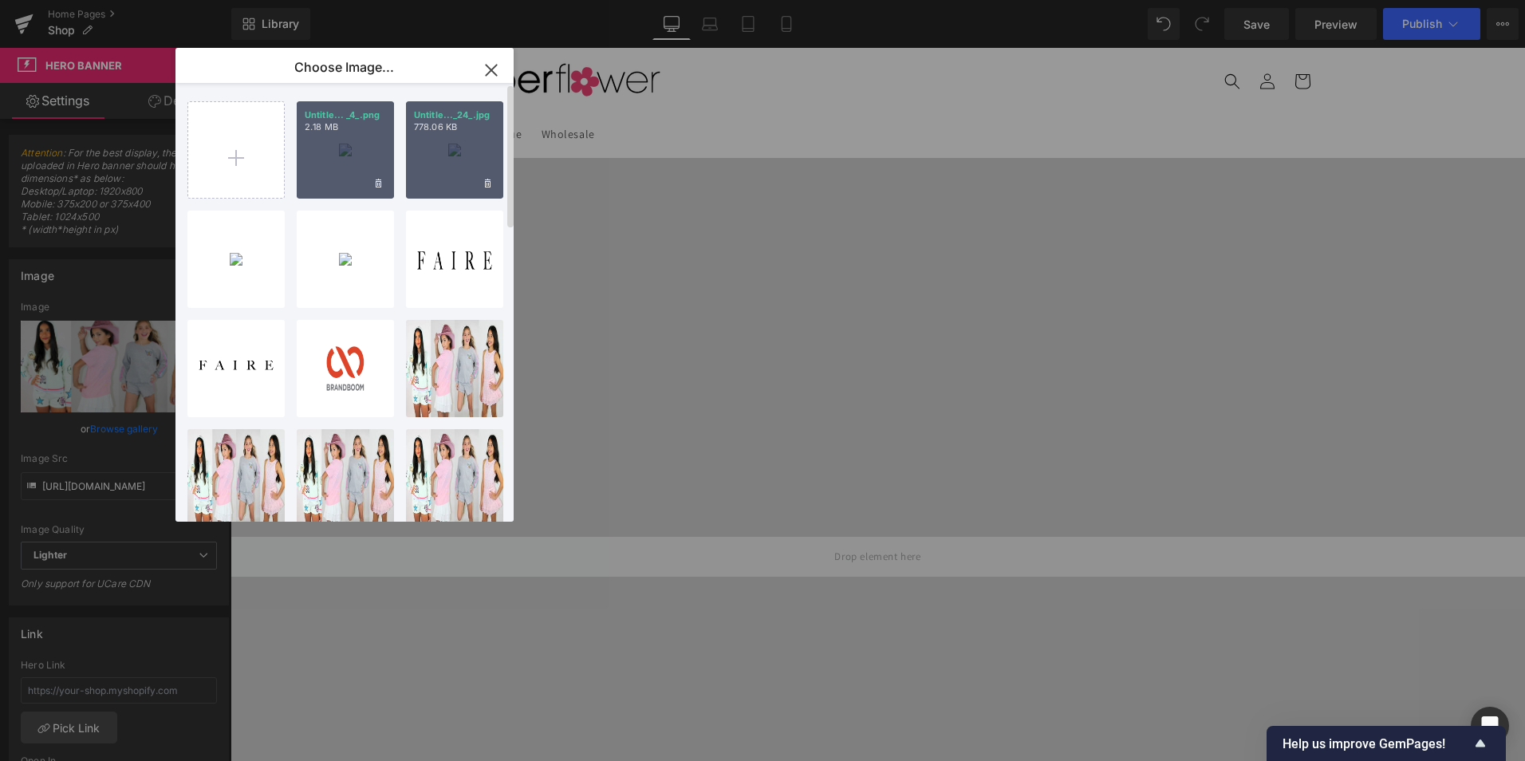
click at [319, 147] on div "Untitle... _4_.png 2.18 MB" at bounding box center [345, 149] width 97 height 97
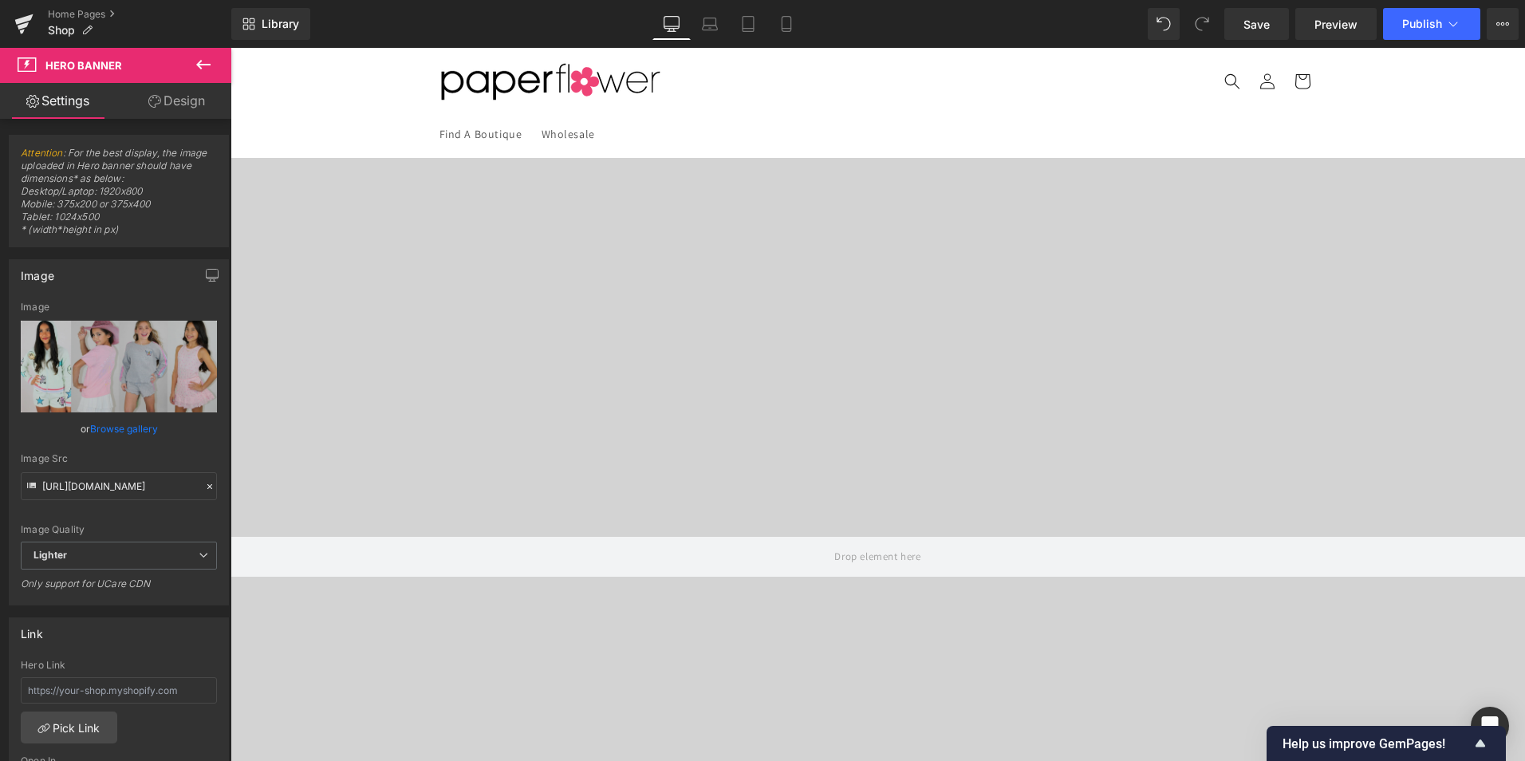
scroll to position [0, 0]
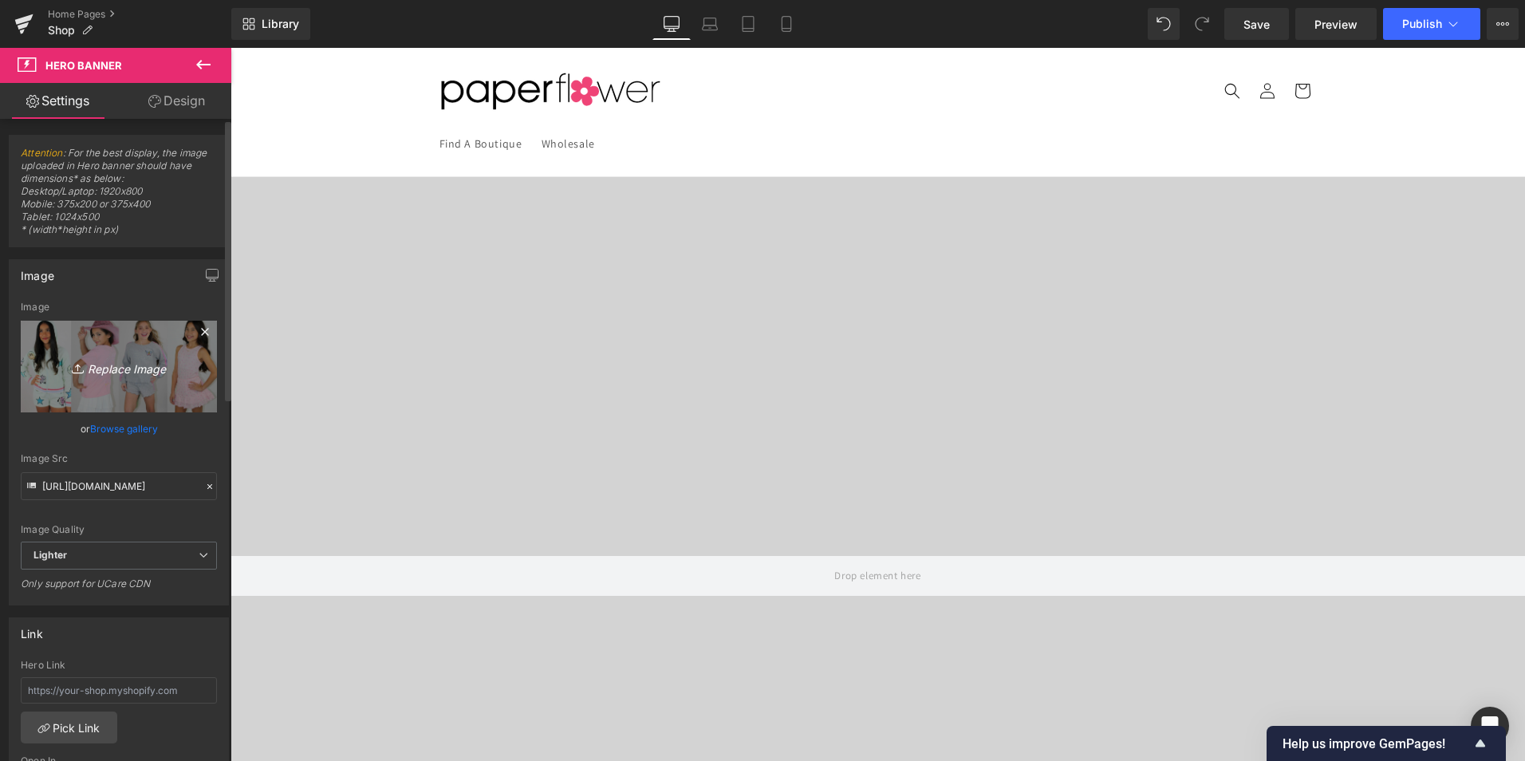
click at [116, 369] on icon "Replace Image" at bounding box center [119, 367] width 128 height 20
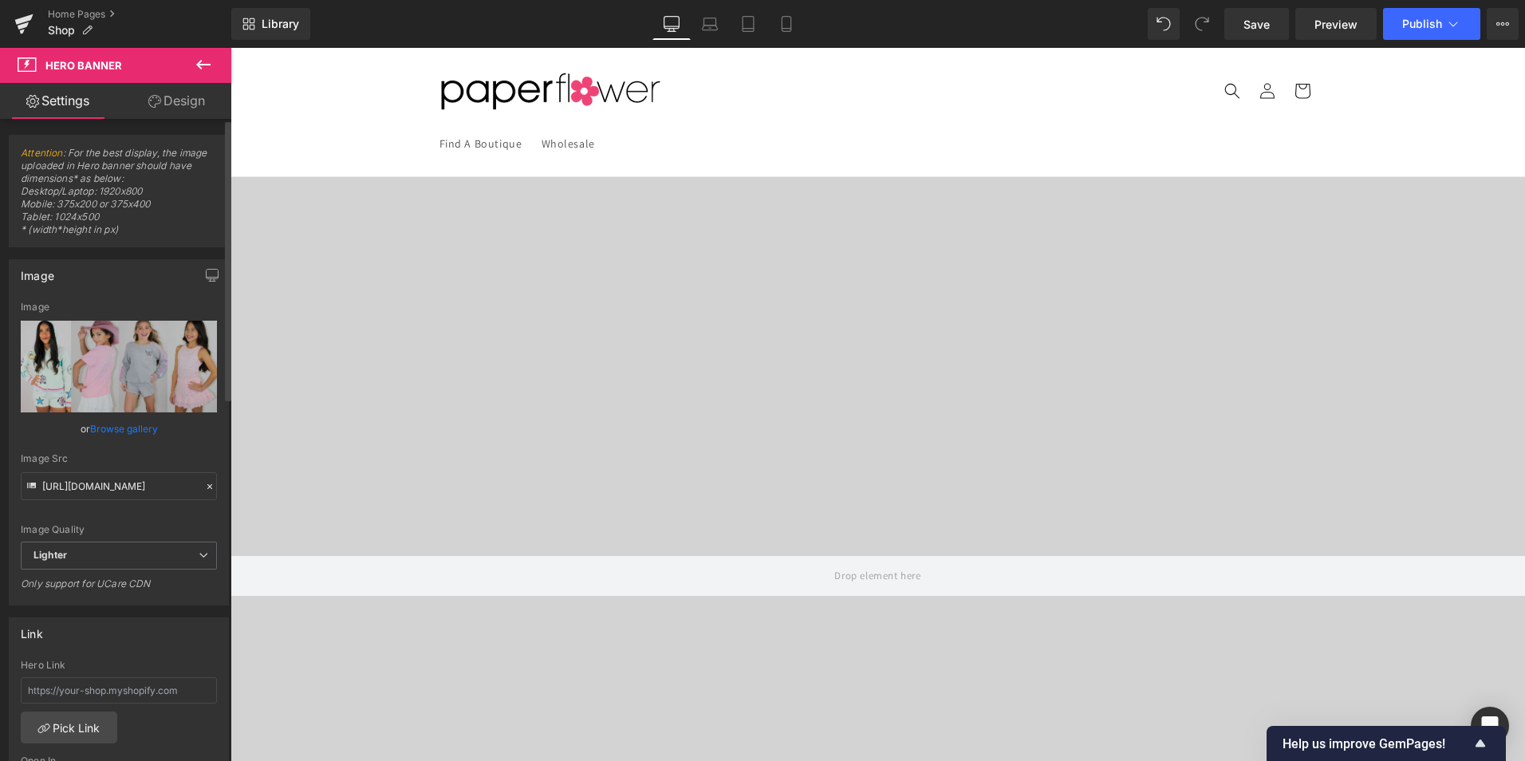
click at [128, 432] on link "Browse gallery" at bounding box center [124, 429] width 68 height 28
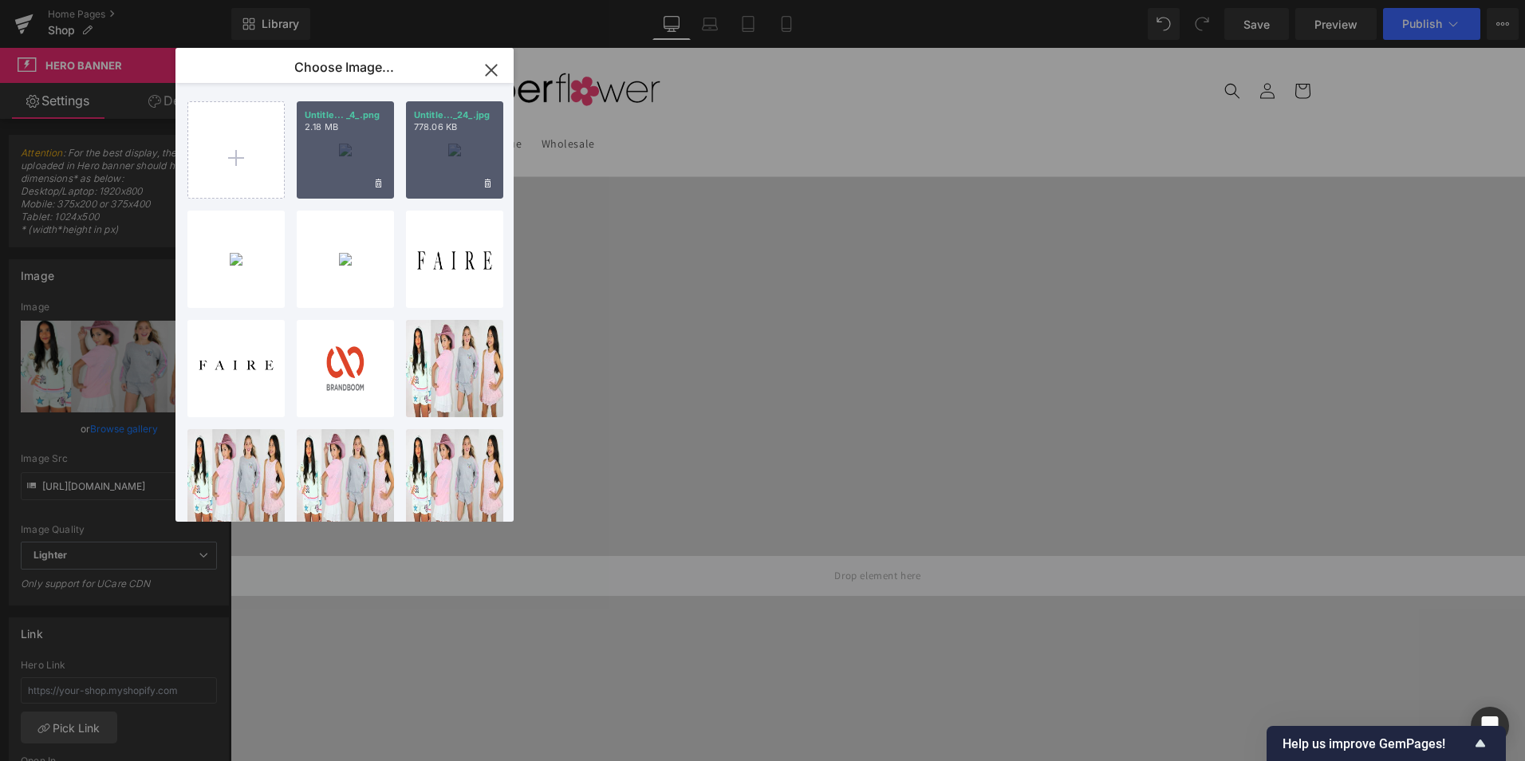
click at [353, 133] on div "Untitle... _4_.png 2.18 MB" at bounding box center [345, 149] width 97 height 97
type input "[URL][DOMAIN_NAME]"
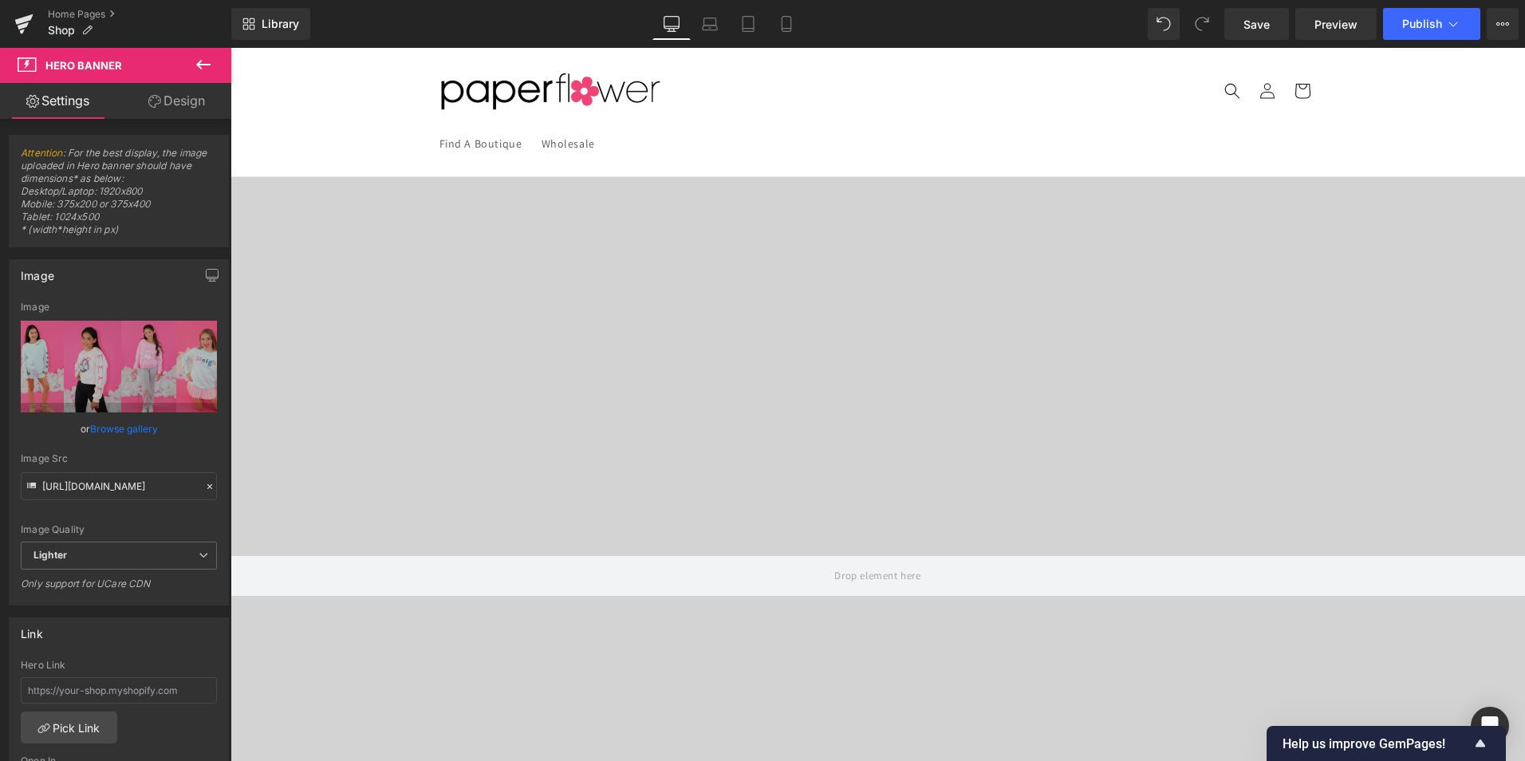
scroll to position [1634, 0]
click at [205, 69] on icon at bounding box center [203, 64] width 19 height 19
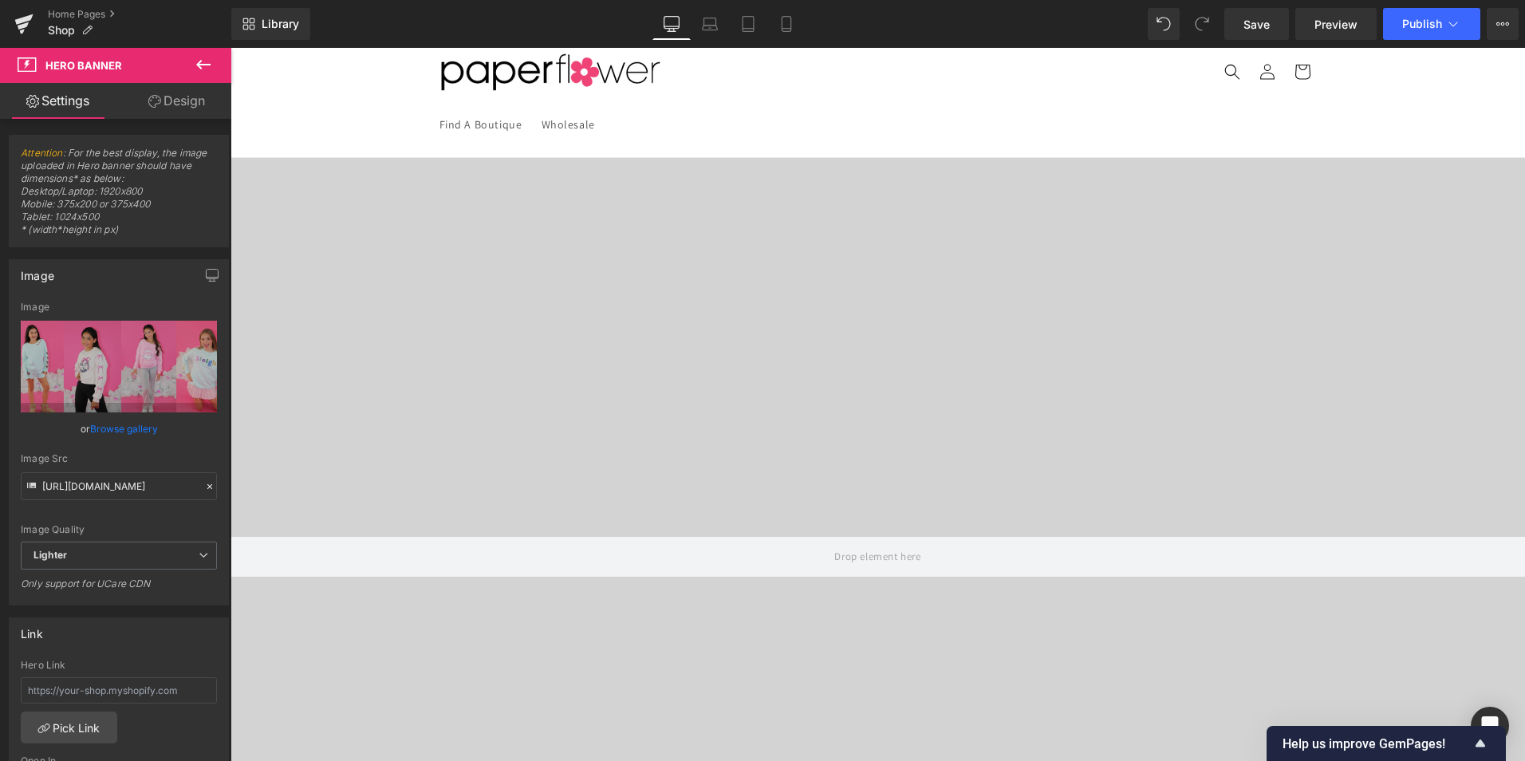
scroll to position [1794, 0]
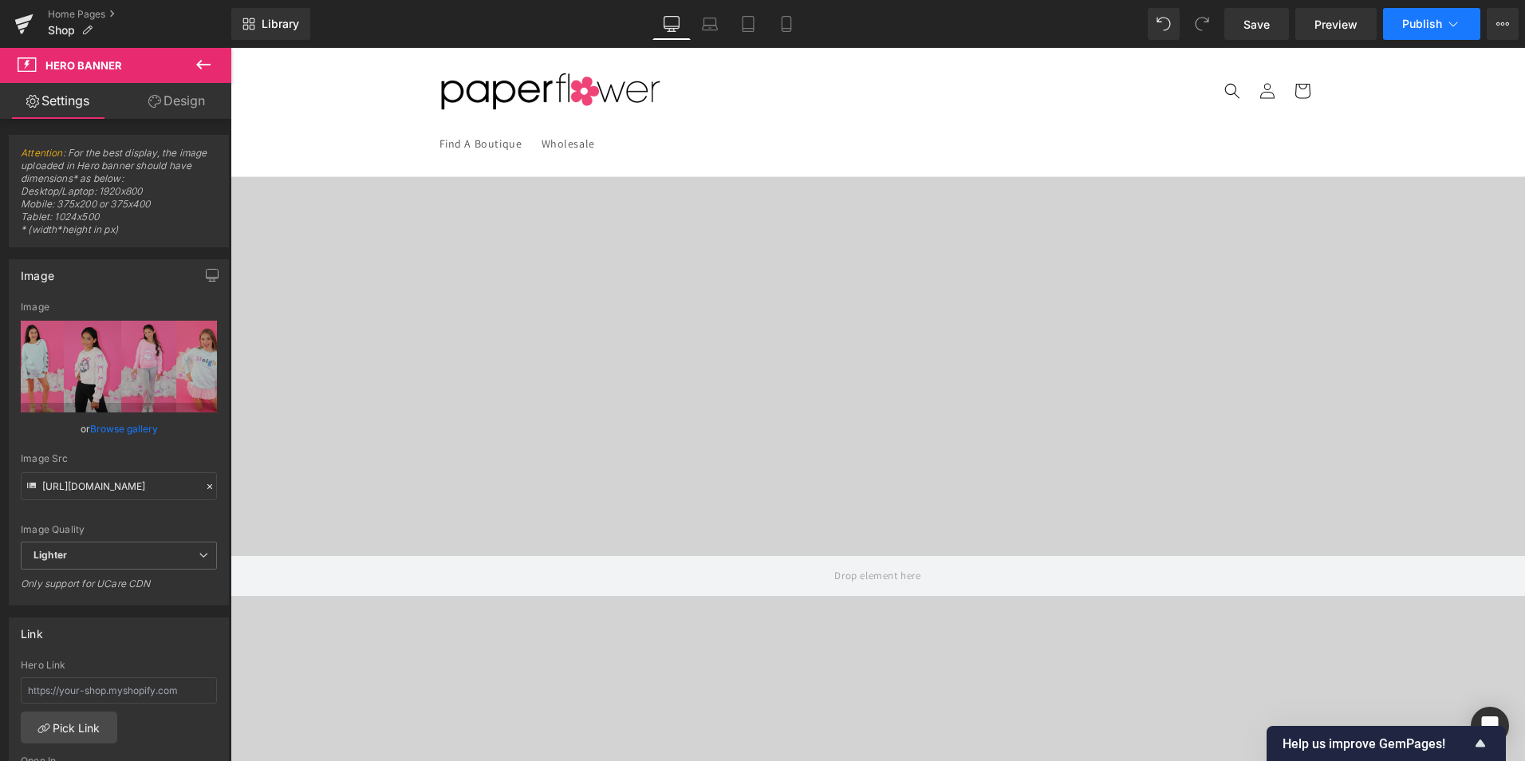
scroll to position [1634, 0]
click at [1260, 26] on span "Save" at bounding box center [1257, 24] width 26 height 17
click at [1329, 29] on span "Preview" at bounding box center [1336, 24] width 43 height 17
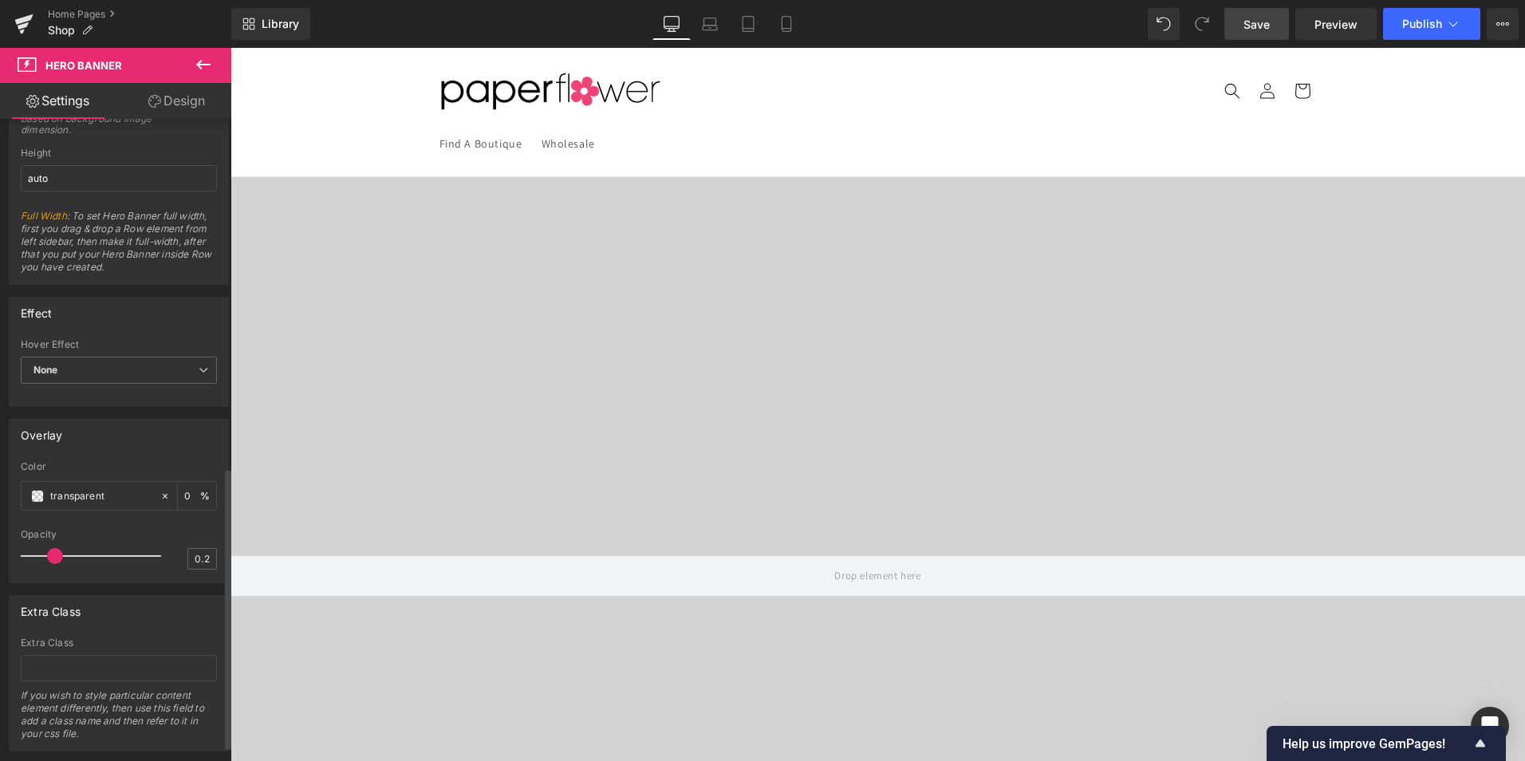
scroll to position [798, 0]
drag, startPoint x: 52, startPoint y: 551, endPoint x: 103, endPoint y: 542, distance: 51.9
click at [103, 542] on div at bounding box center [95, 554] width 132 height 32
type input "0.2"
drag, startPoint x: 101, startPoint y: 554, endPoint x: 51, endPoint y: 551, distance: 50.4
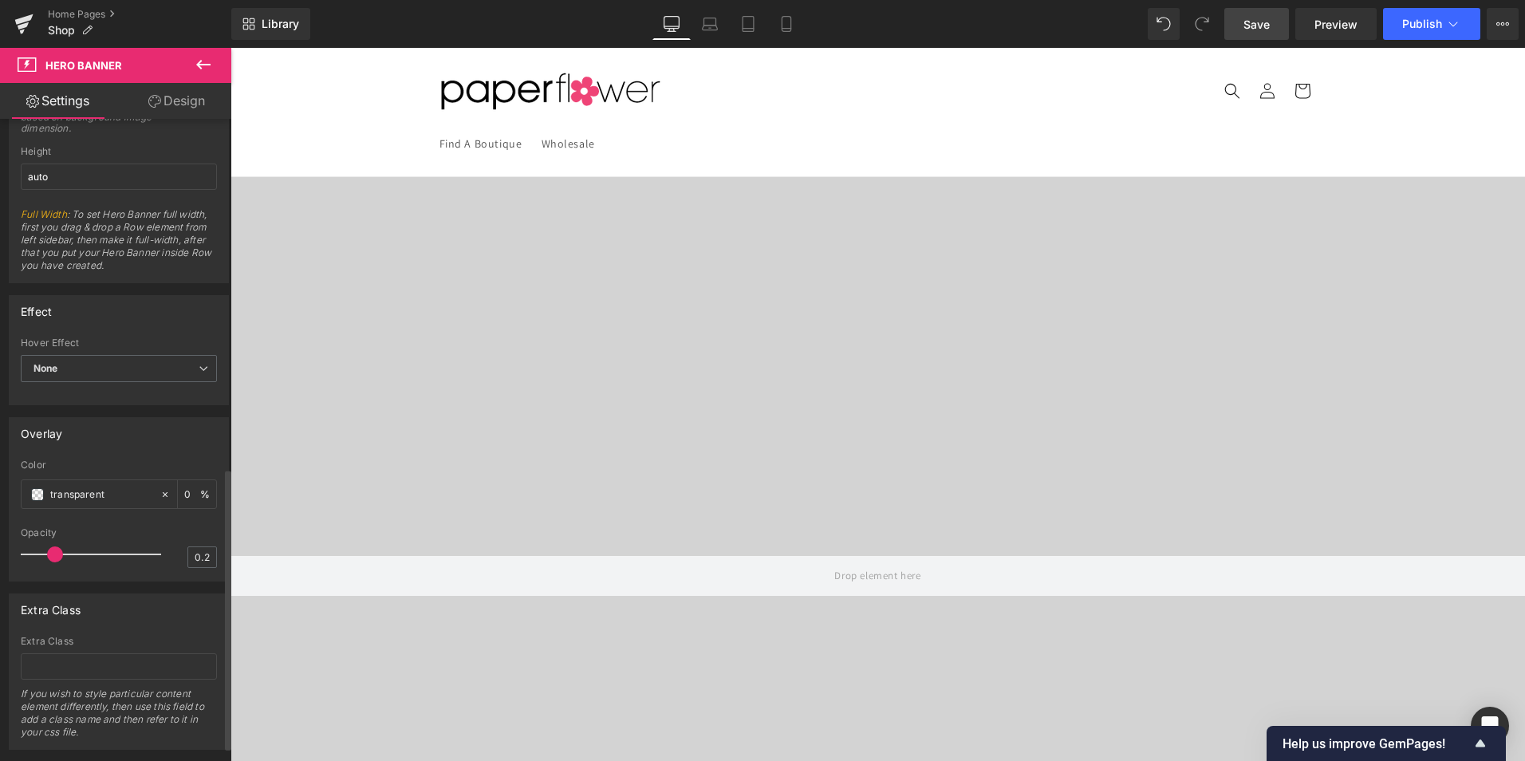
click at [51, 551] on span at bounding box center [55, 554] width 16 height 16
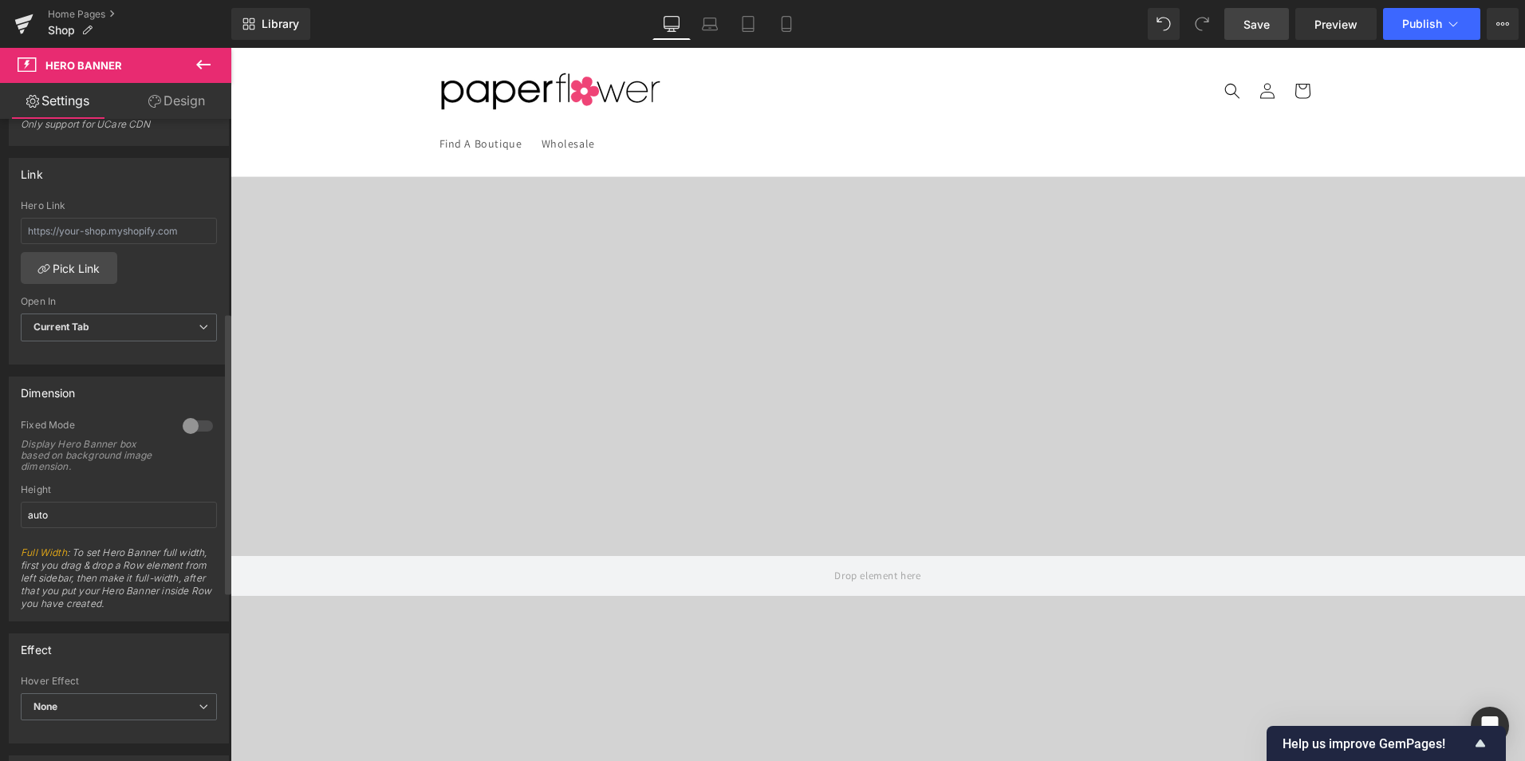
scroll to position [432, 0]
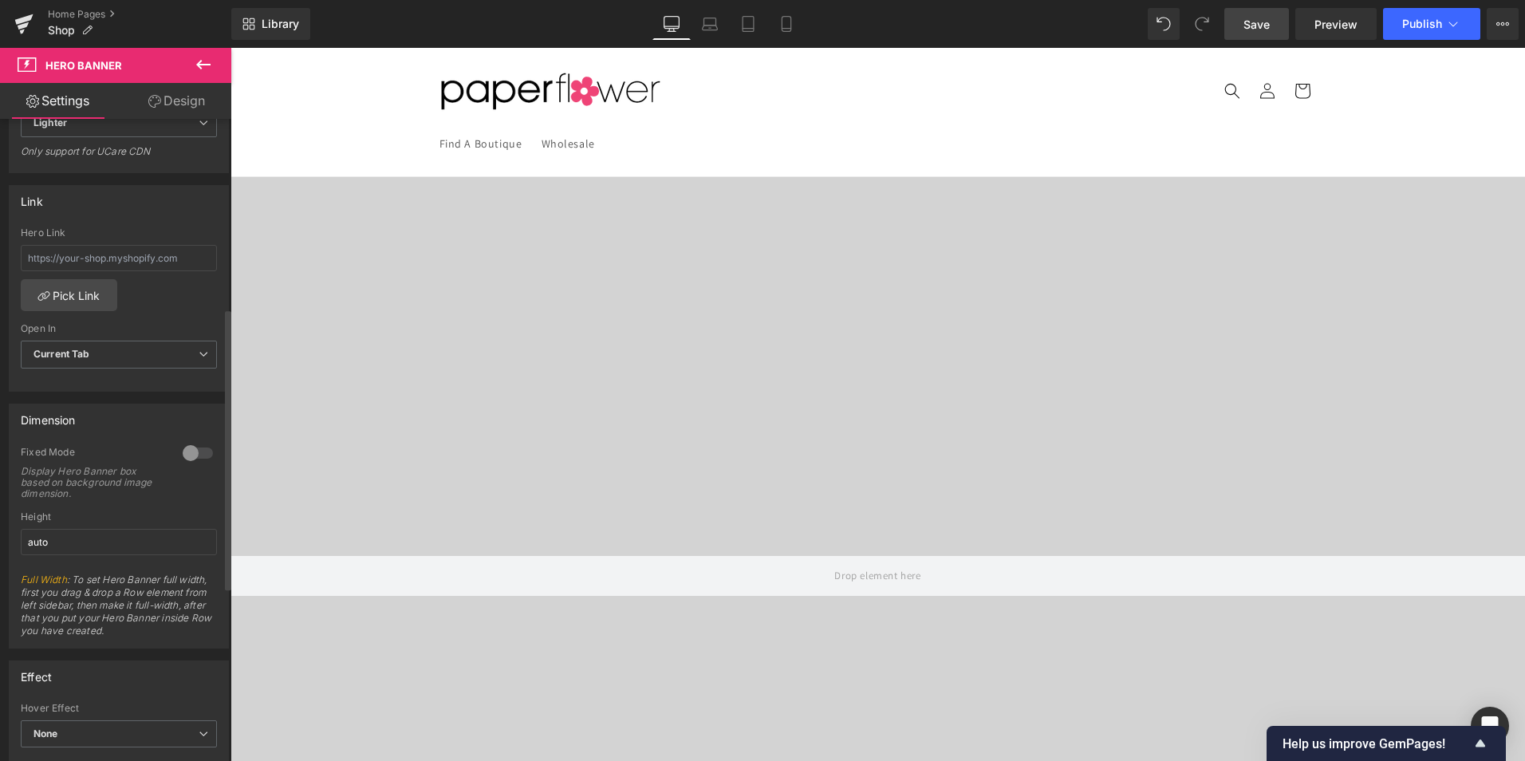
click at [188, 450] on div at bounding box center [198, 453] width 38 height 26
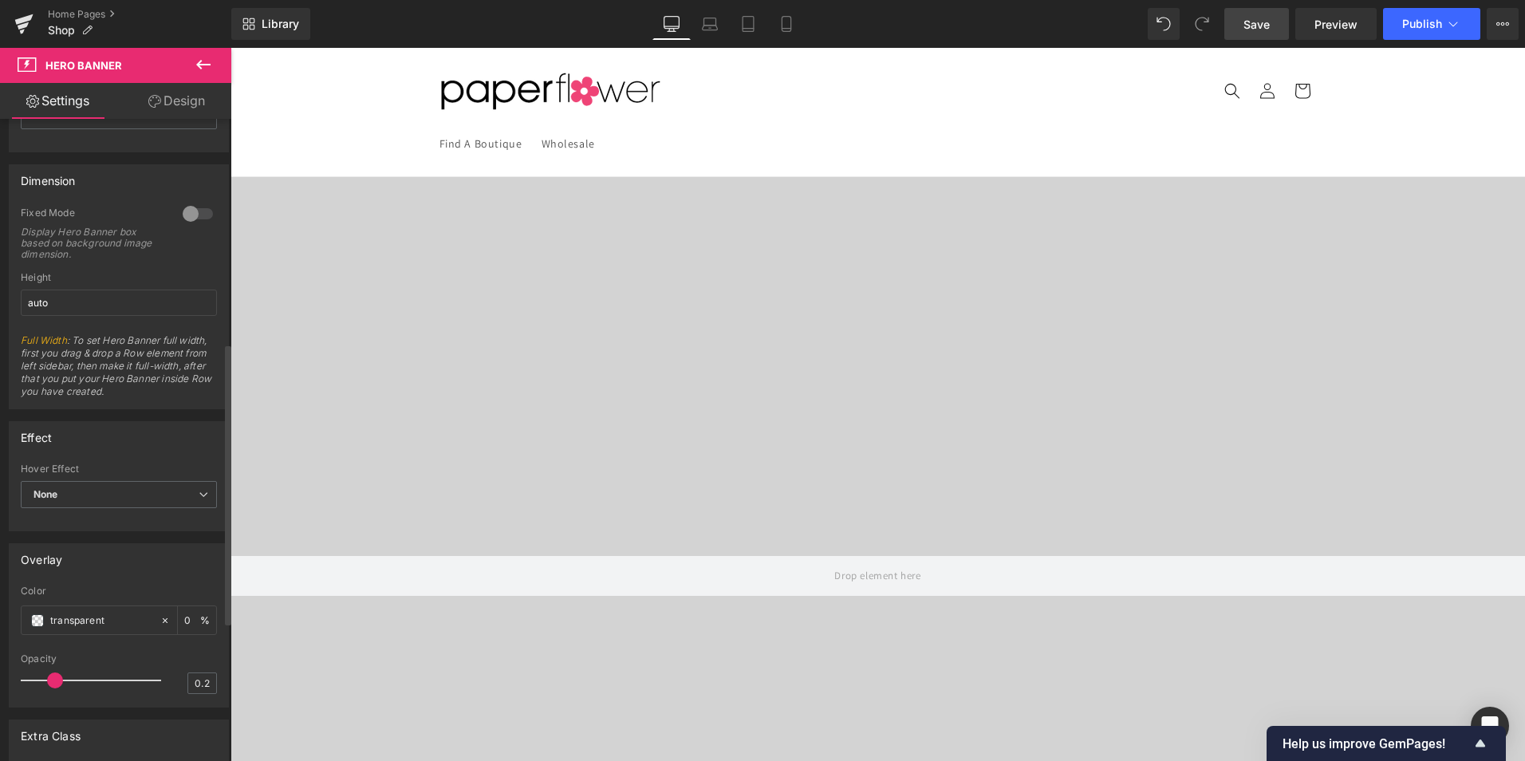
scroll to position [512, 0]
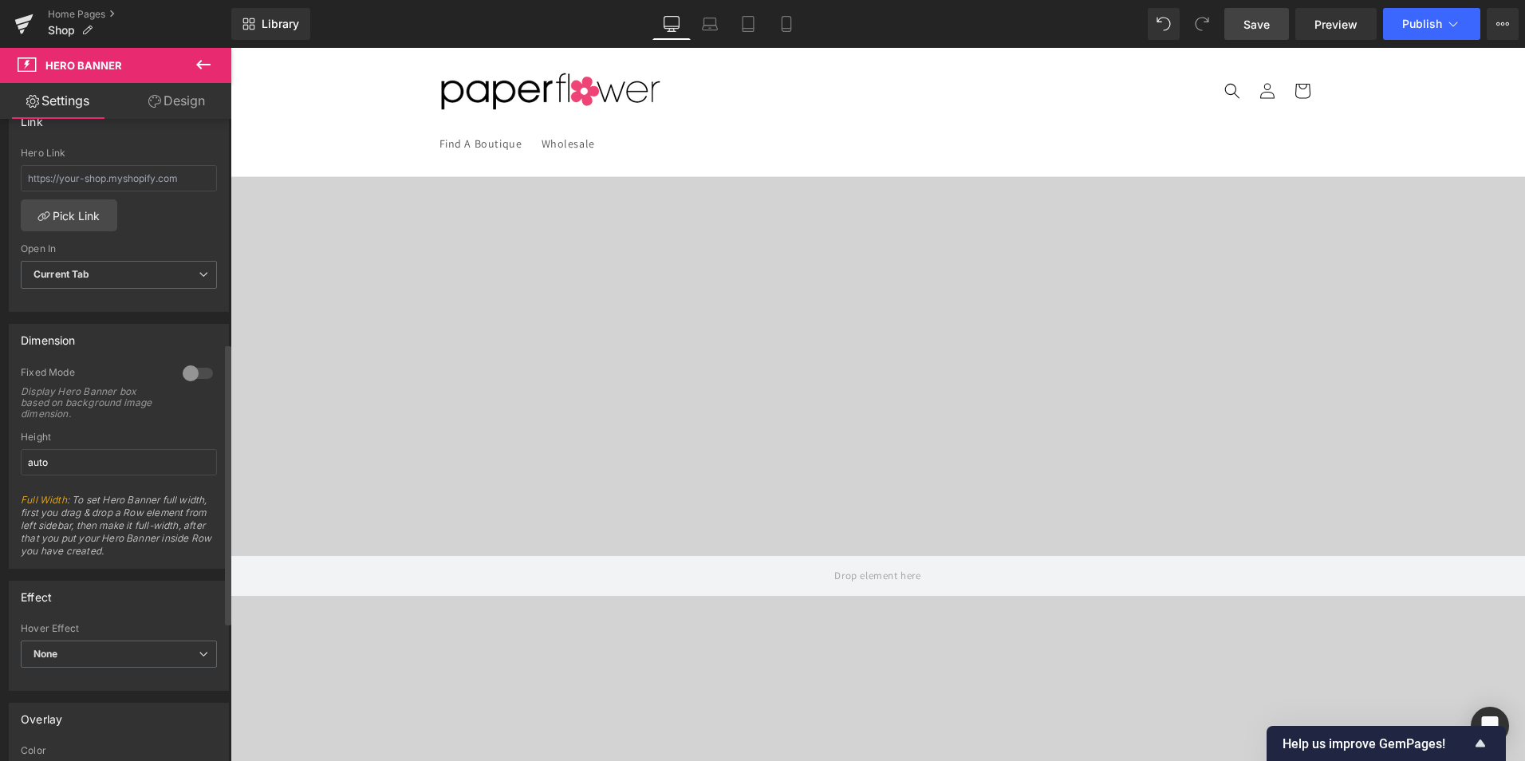
click at [187, 376] on div at bounding box center [198, 374] width 38 height 26
click at [1266, 26] on span "Save" at bounding box center [1257, 24] width 26 height 17
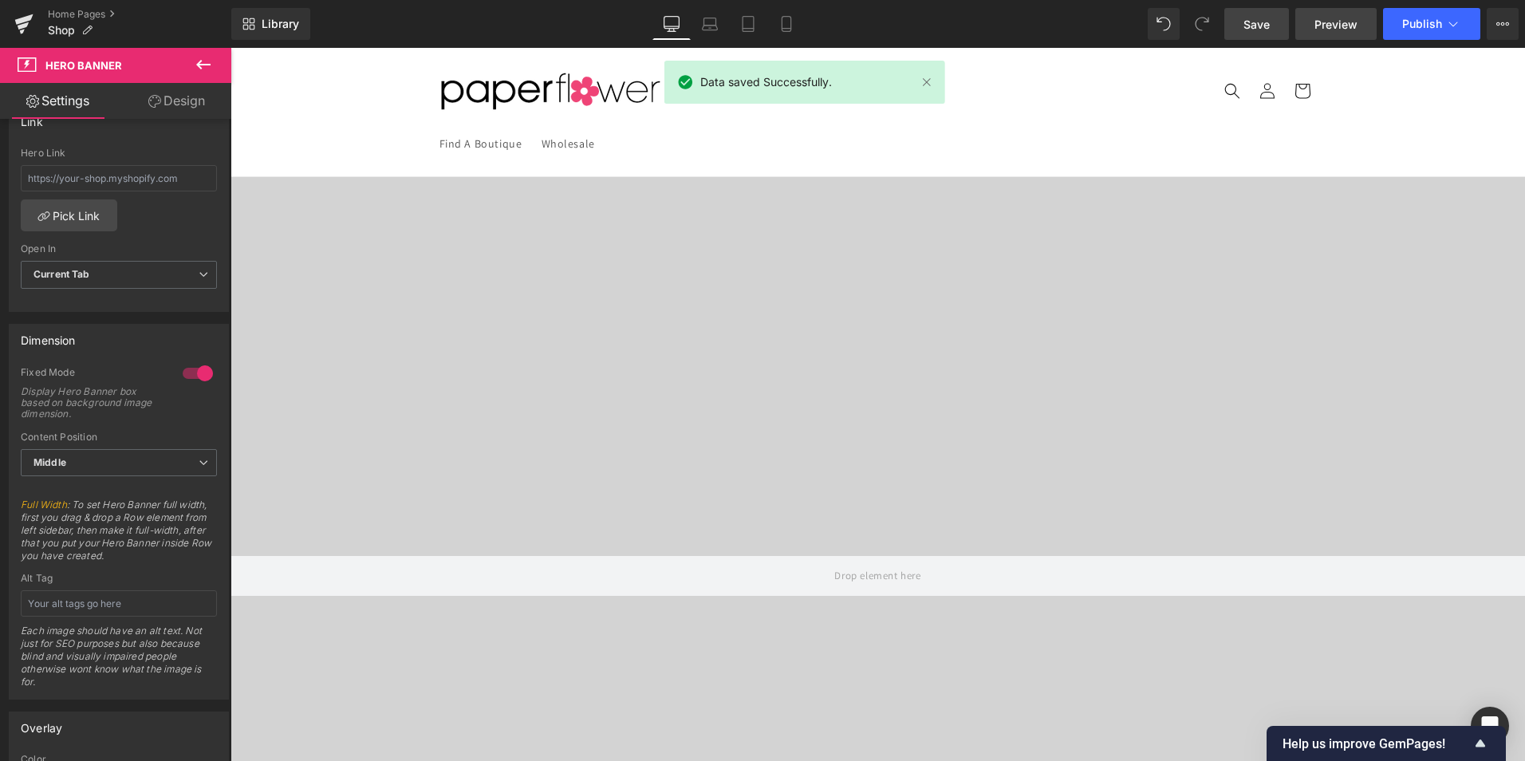
click at [1338, 23] on span "Preview" at bounding box center [1336, 24] width 43 height 17
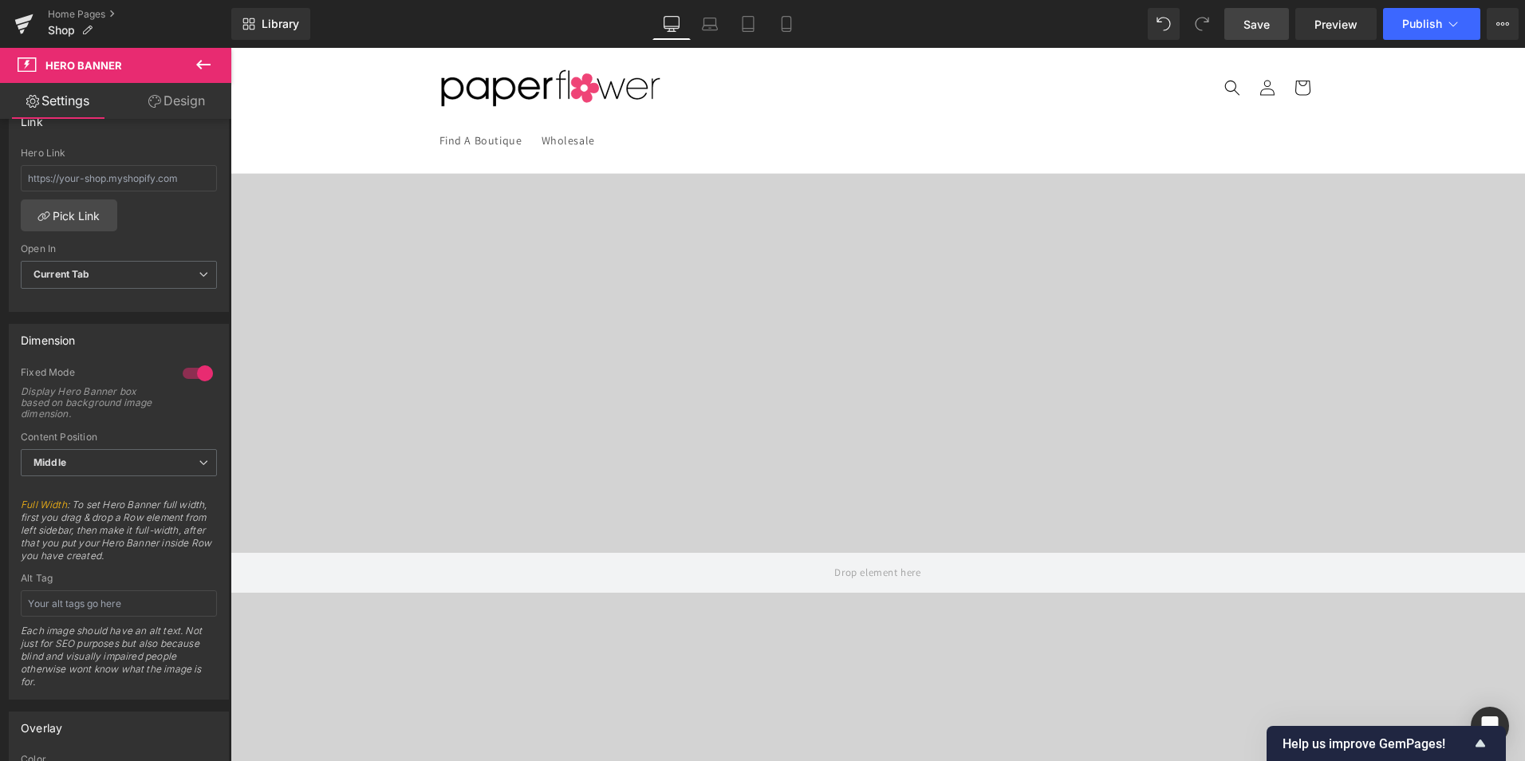
scroll to position [0, 0]
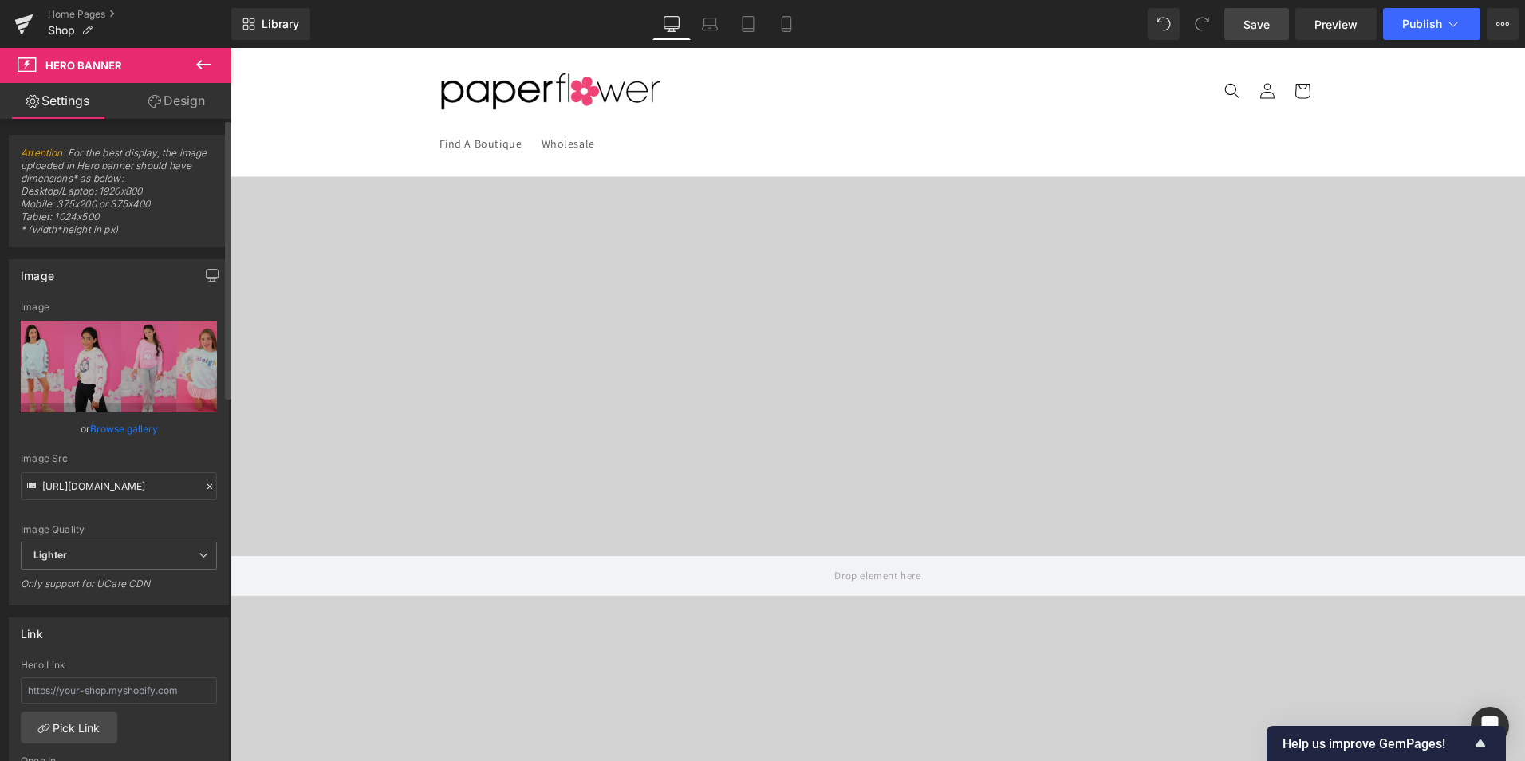
click at [105, 428] on link "Browse gallery" at bounding box center [124, 429] width 68 height 28
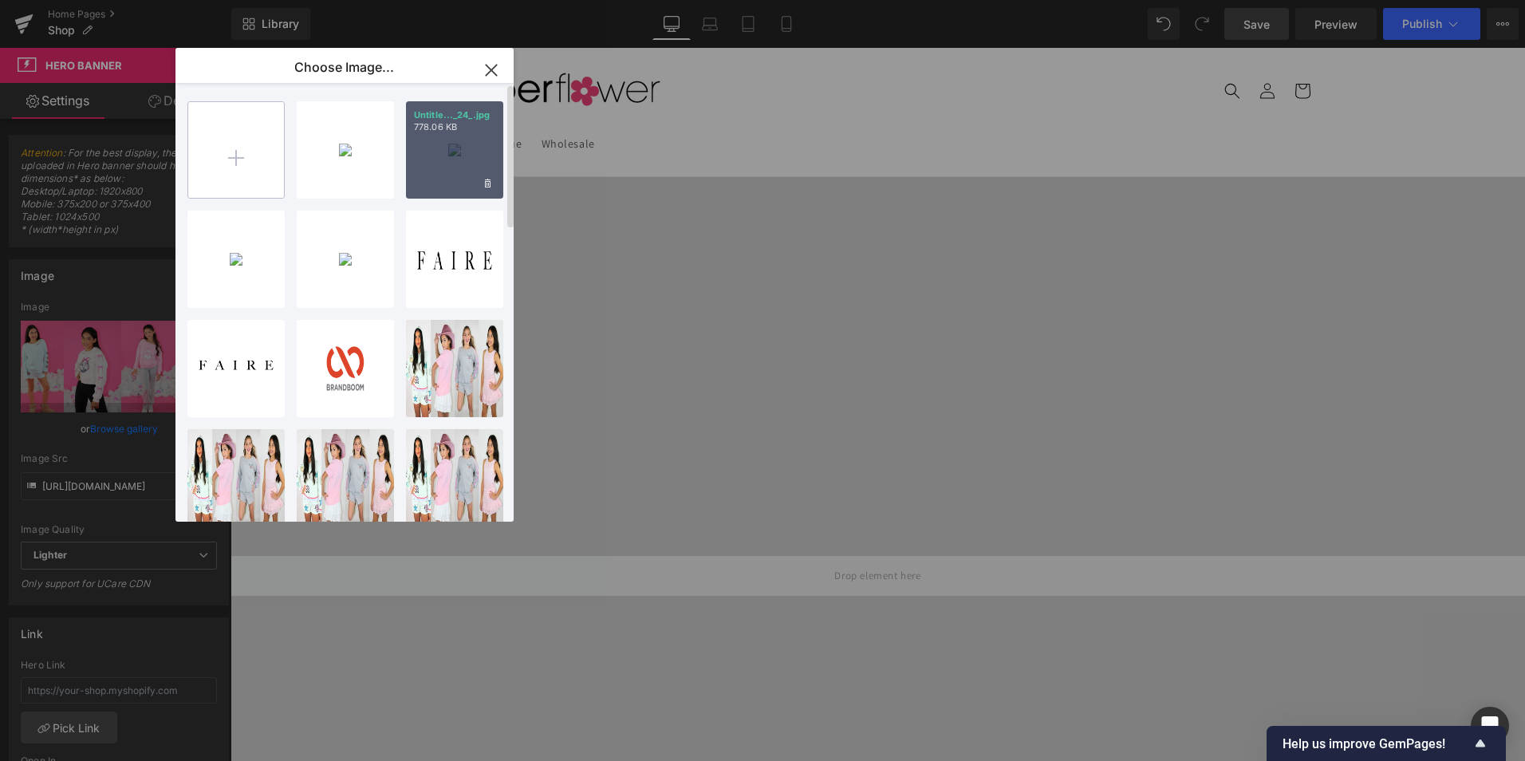
click at [262, 157] on input "file" at bounding box center [236, 150] width 96 height 96
type input "C:\fakepath\photo2.jpeg"
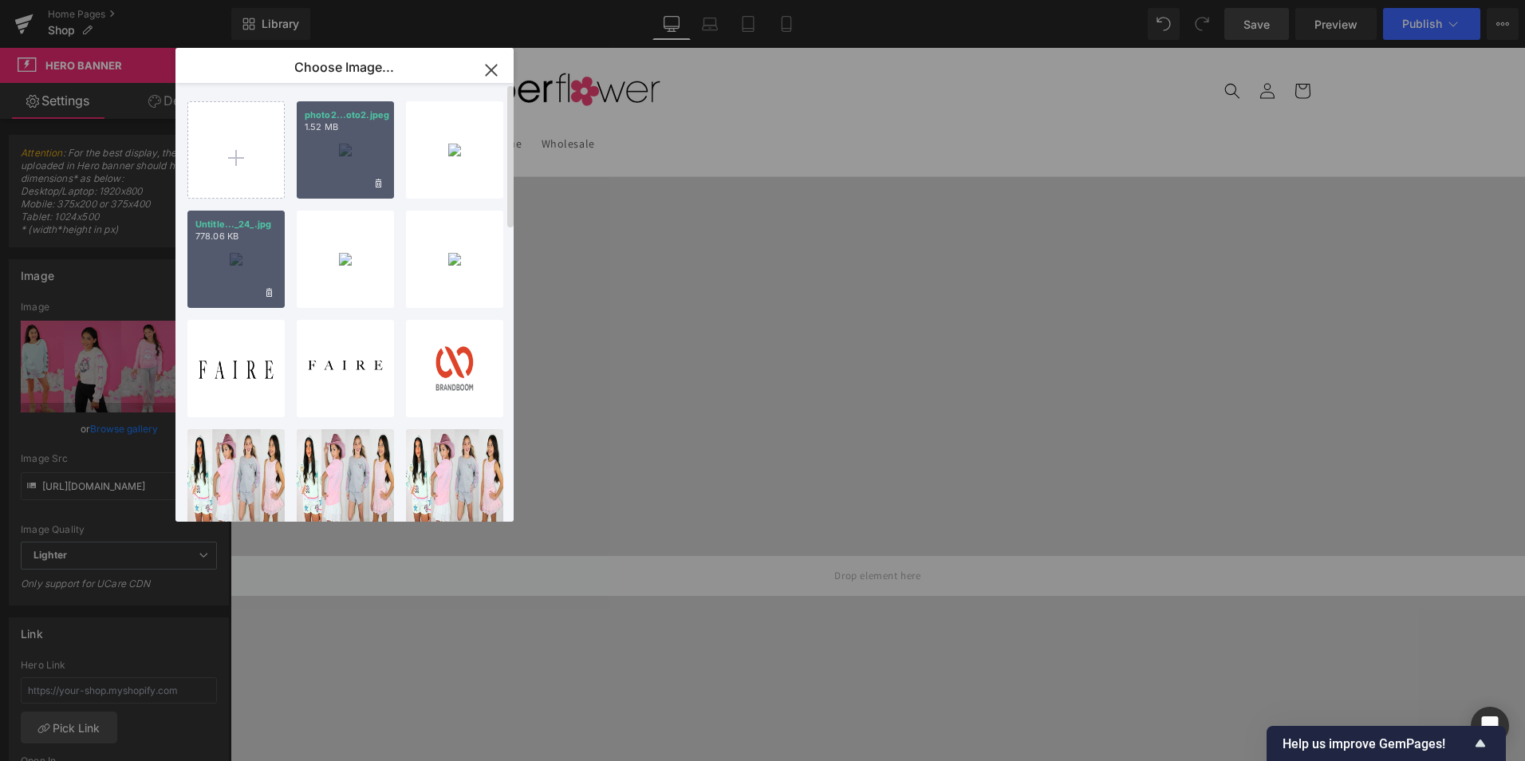
click at [335, 179] on div "photo2...oto2.jpeg 1.52 MB" at bounding box center [345, 149] width 97 height 97
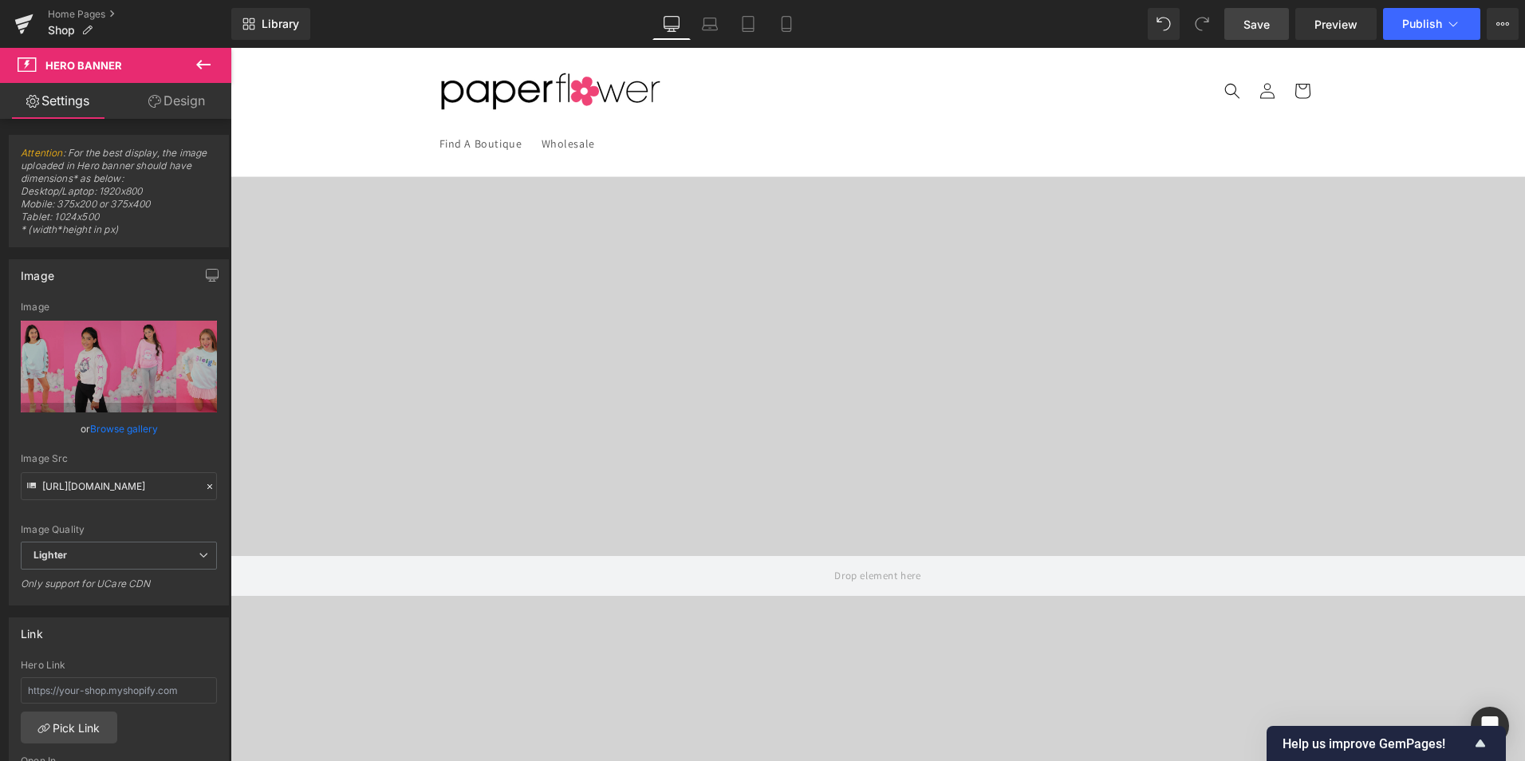
scroll to position [1315, 0]
click at [132, 426] on link "Browse gallery" at bounding box center [124, 429] width 68 height 28
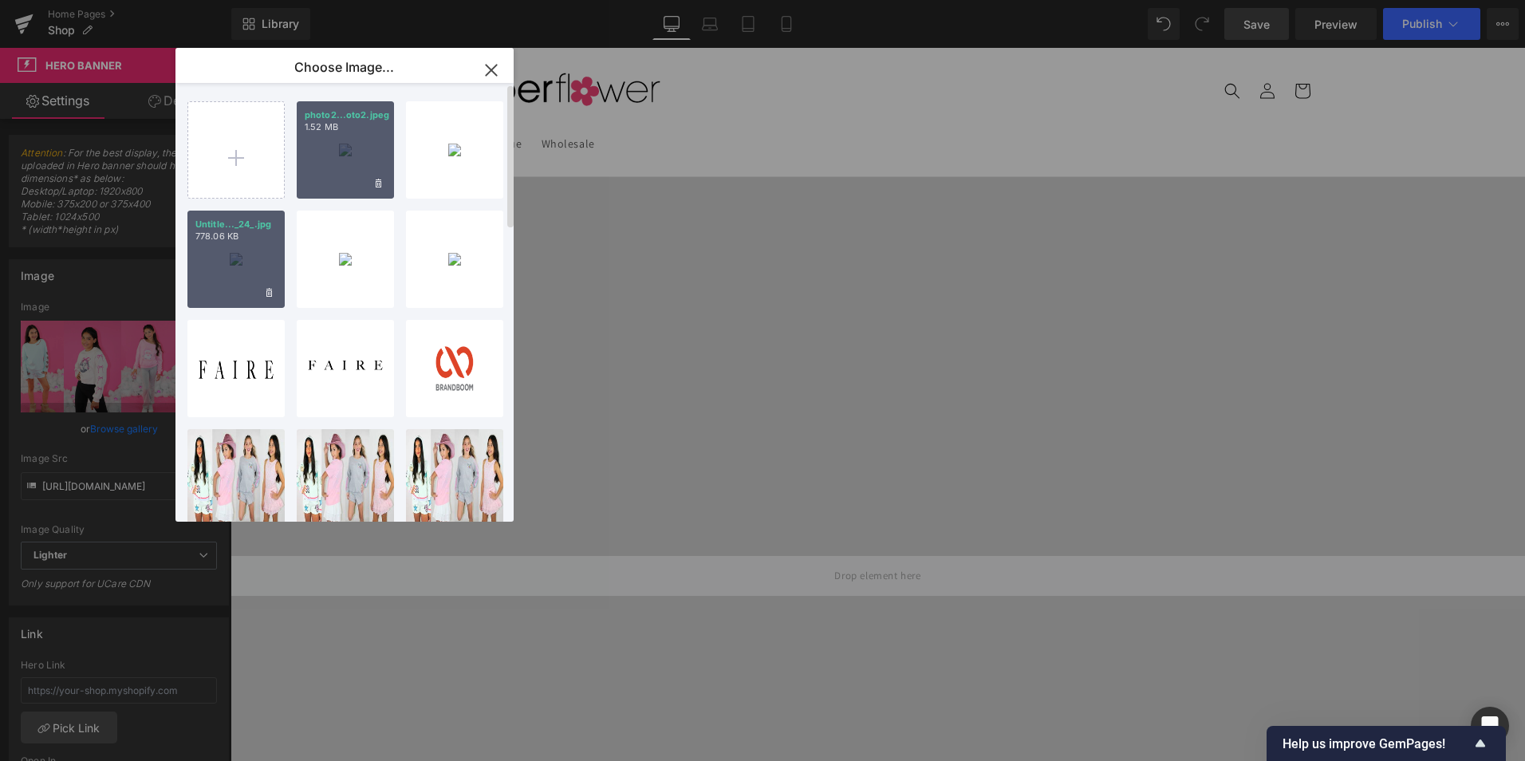
click at [335, 156] on div "photo2...oto2.jpeg 1.52 MB" at bounding box center [345, 149] width 97 height 97
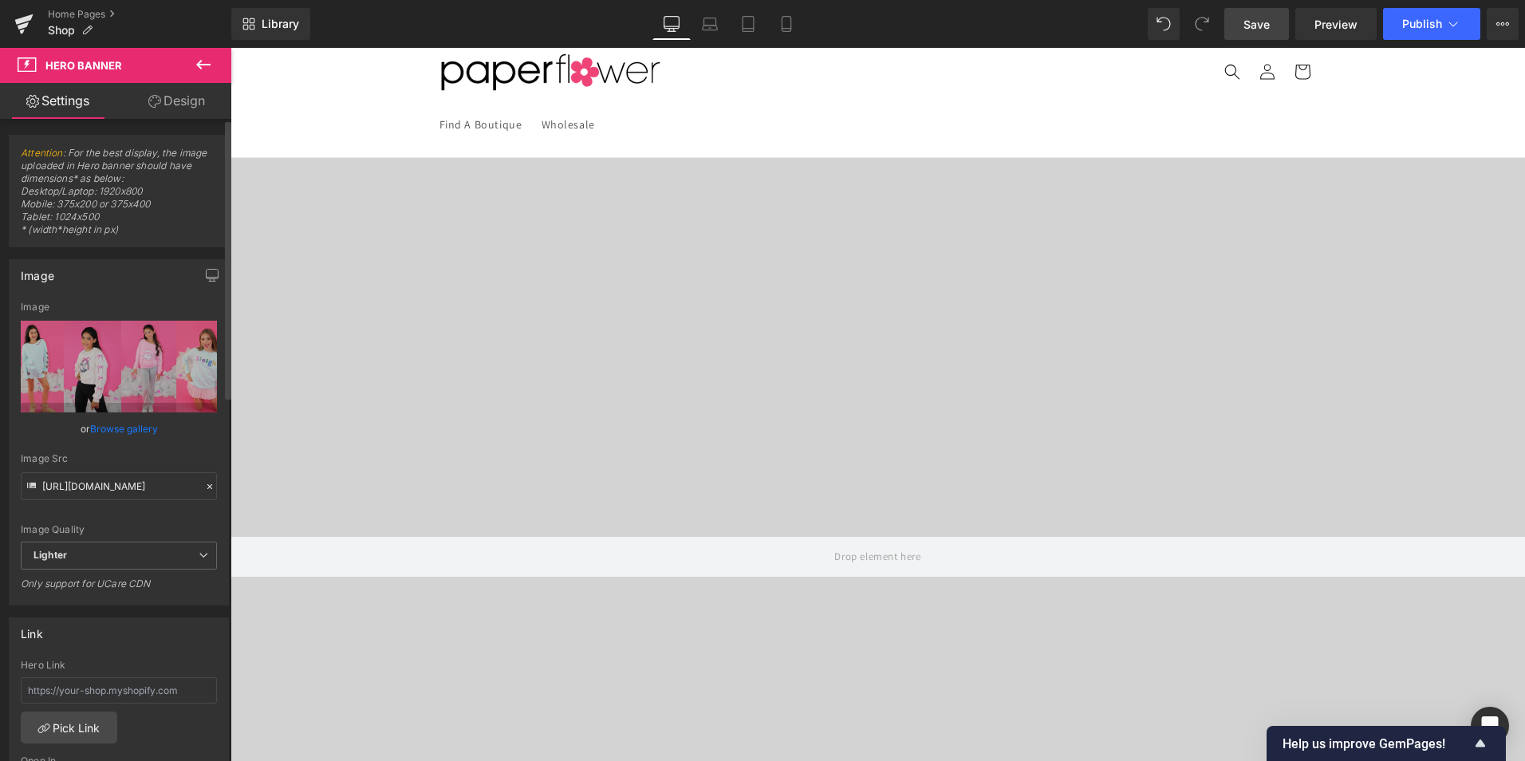
click at [120, 428] on link "Browse gallery" at bounding box center [124, 429] width 68 height 28
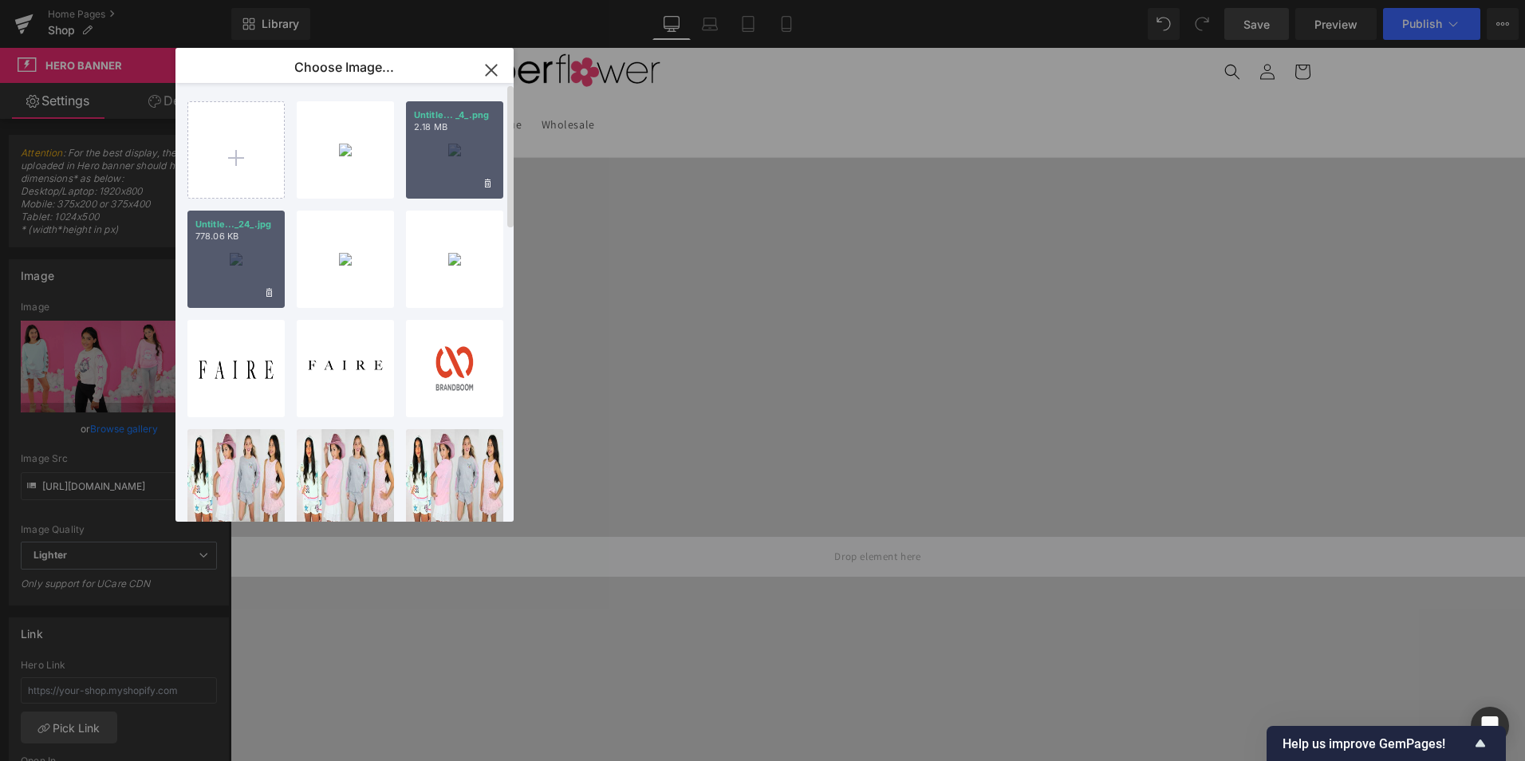
click at [441, 181] on div "Untitle... _4_.png 2.18 MB" at bounding box center [454, 149] width 97 height 97
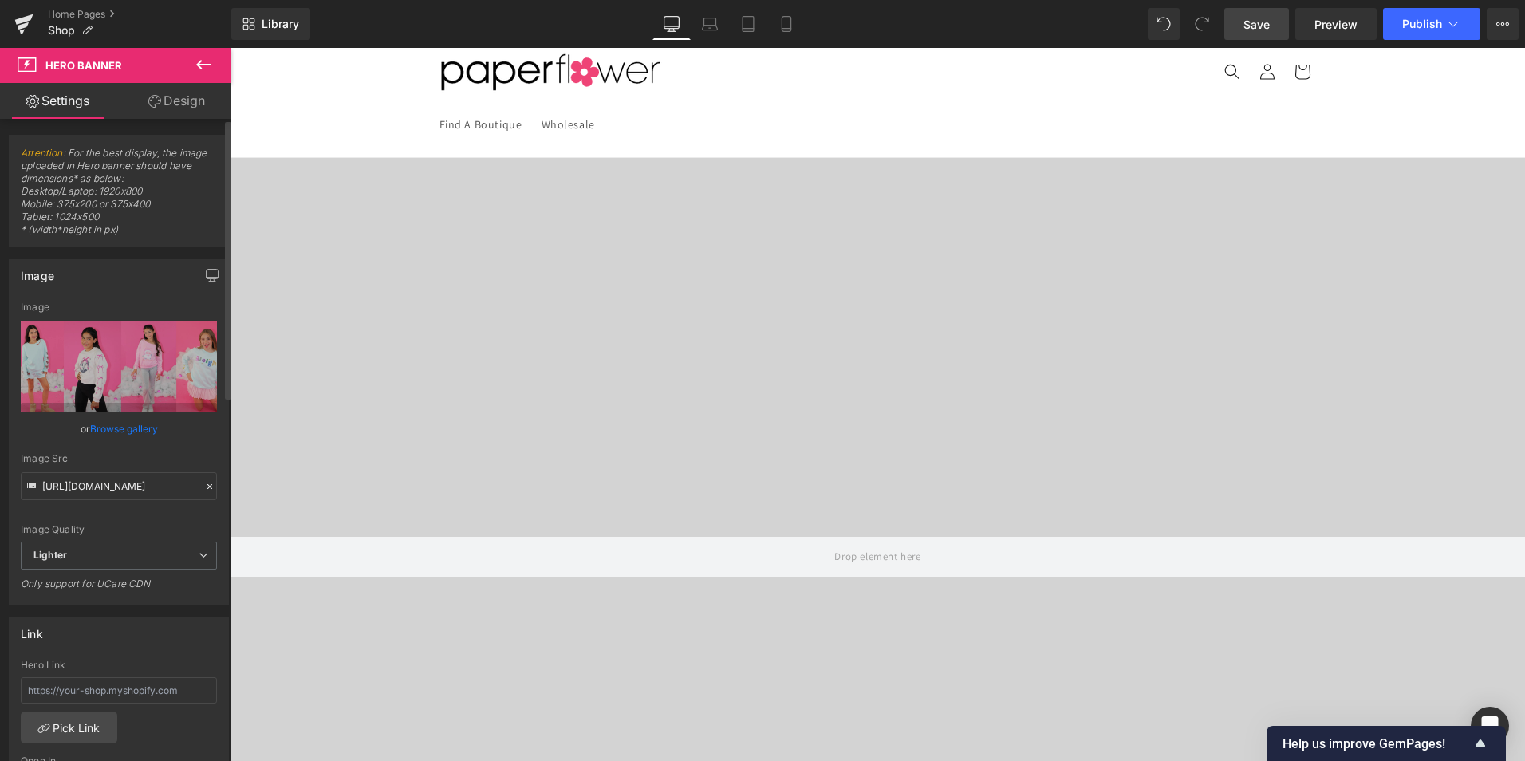
click at [140, 431] on link "Browse gallery" at bounding box center [124, 429] width 68 height 28
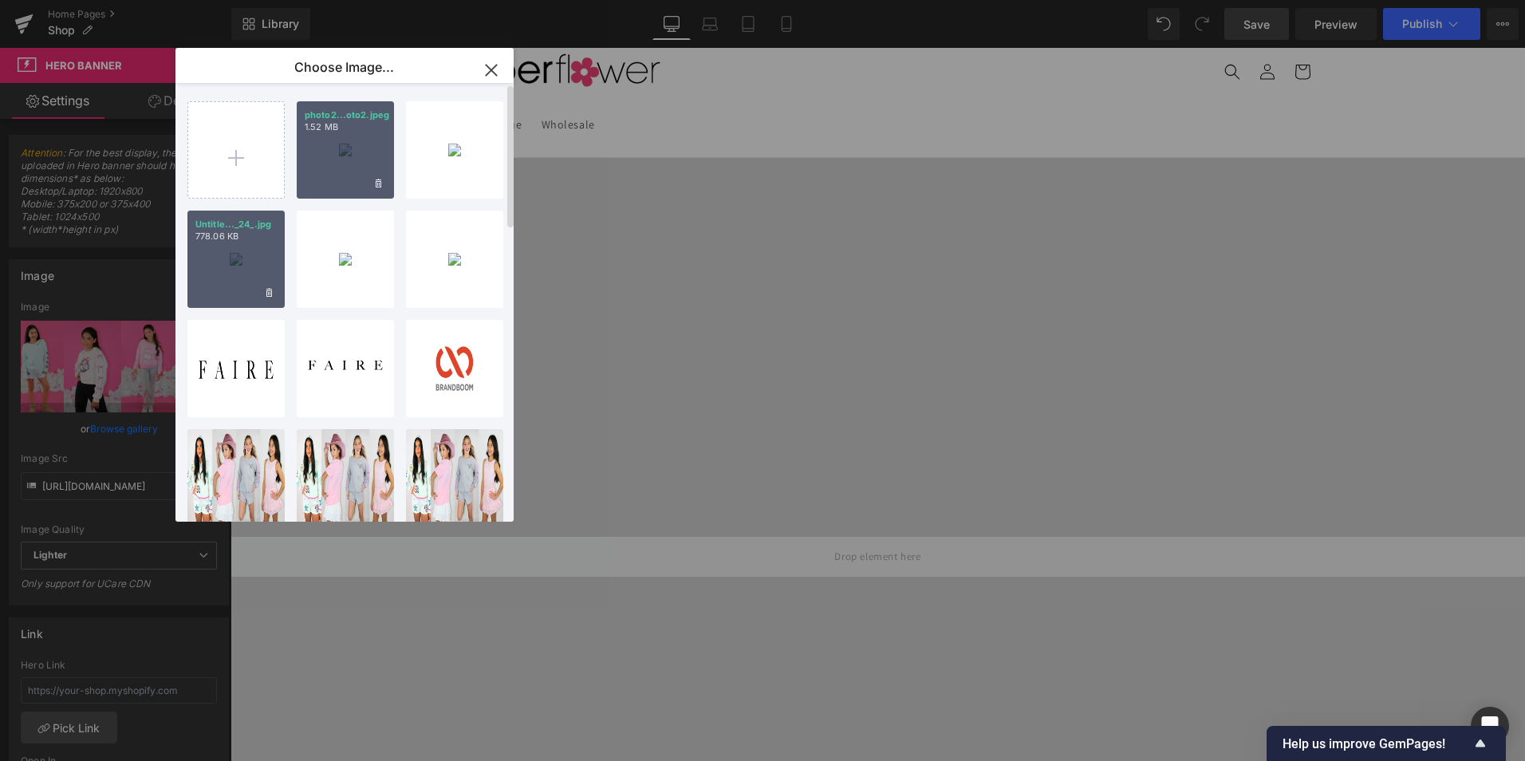
click at [335, 156] on div "photo2...oto2.jpeg 1.52 MB" at bounding box center [345, 149] width 97 height 97
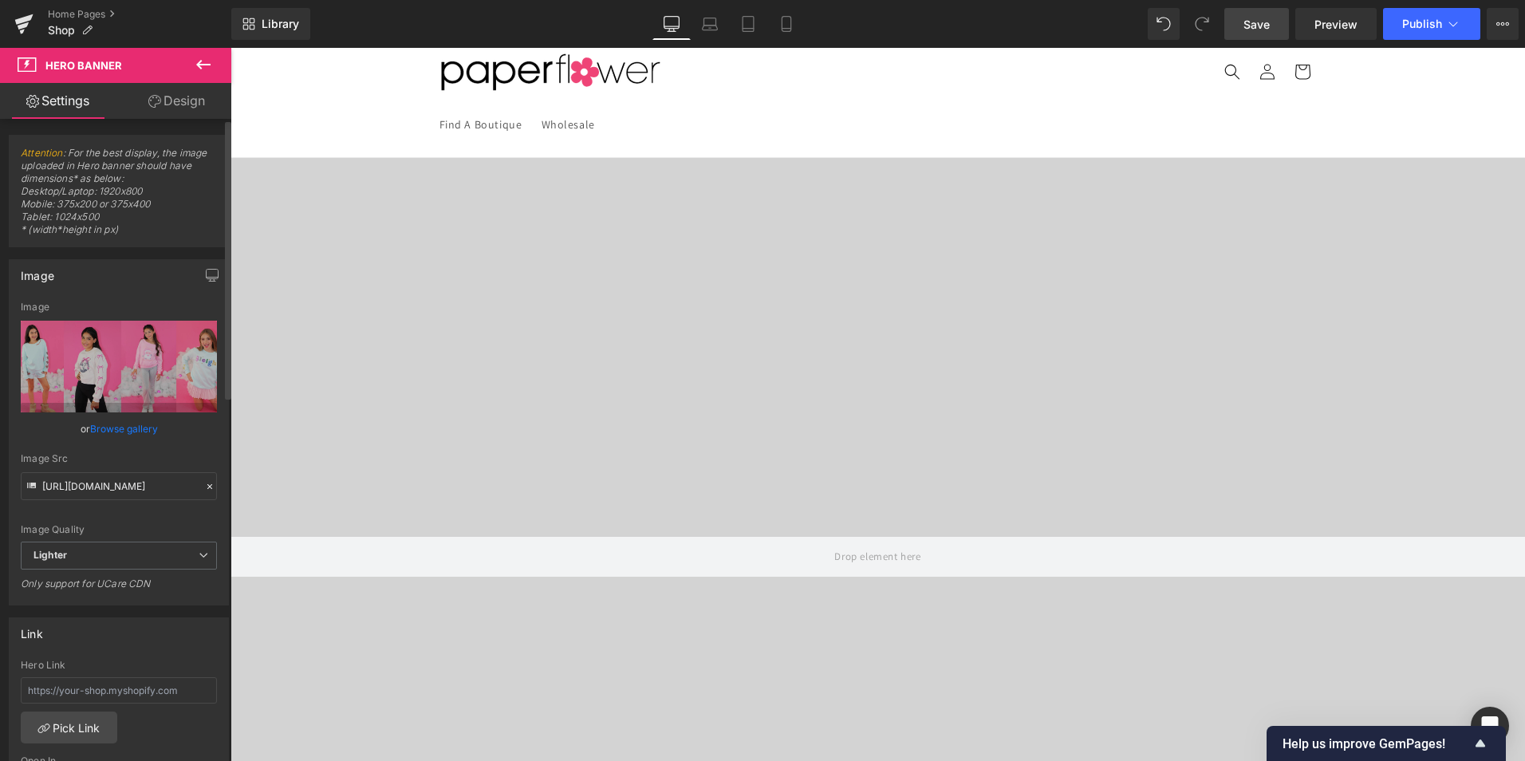
click at [101, 428] on link "Browse gallery" at bounding box center [124, 429] width 68 height 28
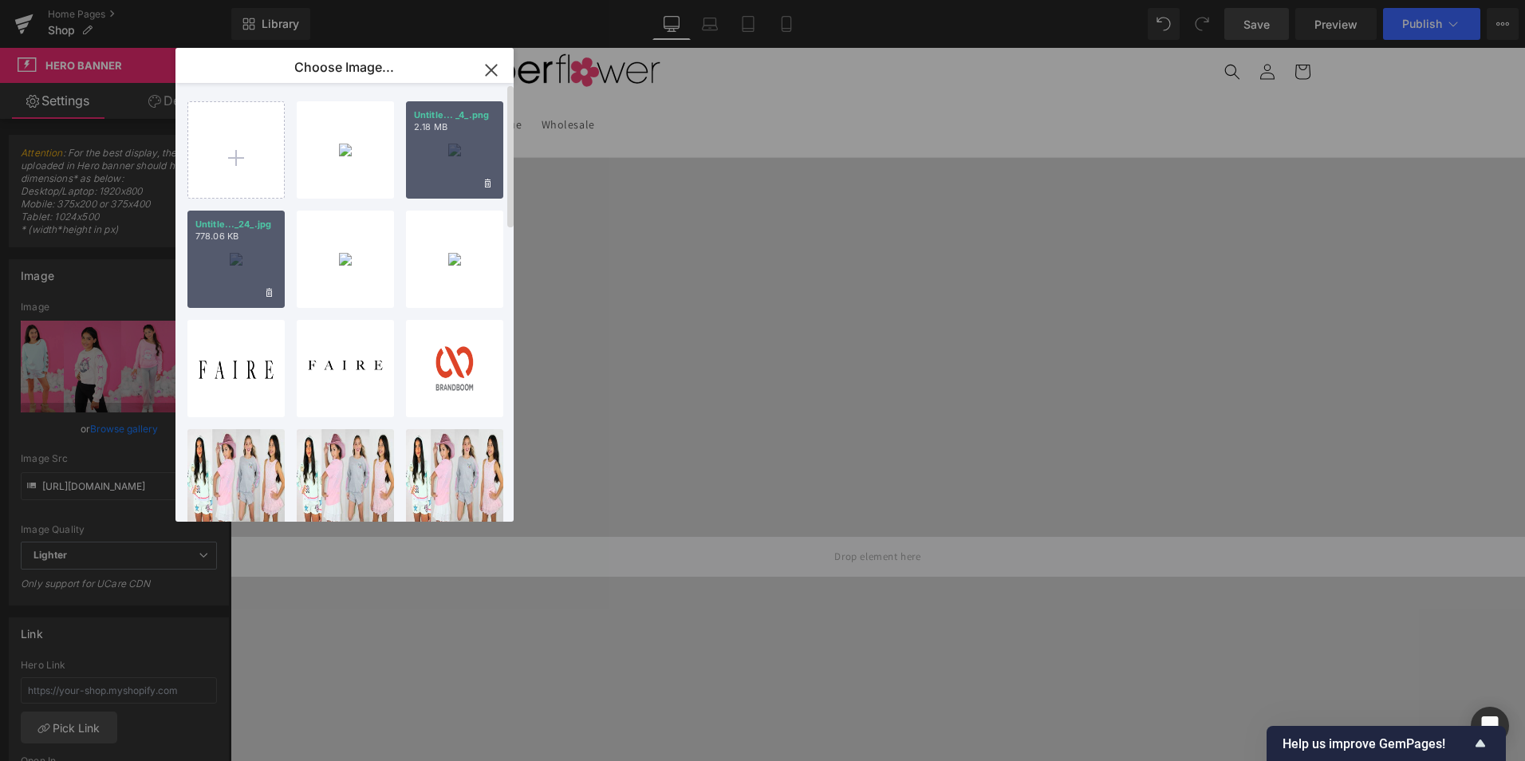
click at [443, 171] on div "Untitle... _4_.png 2.18 MB" at bounding box center [454, 149] width 97 height 97
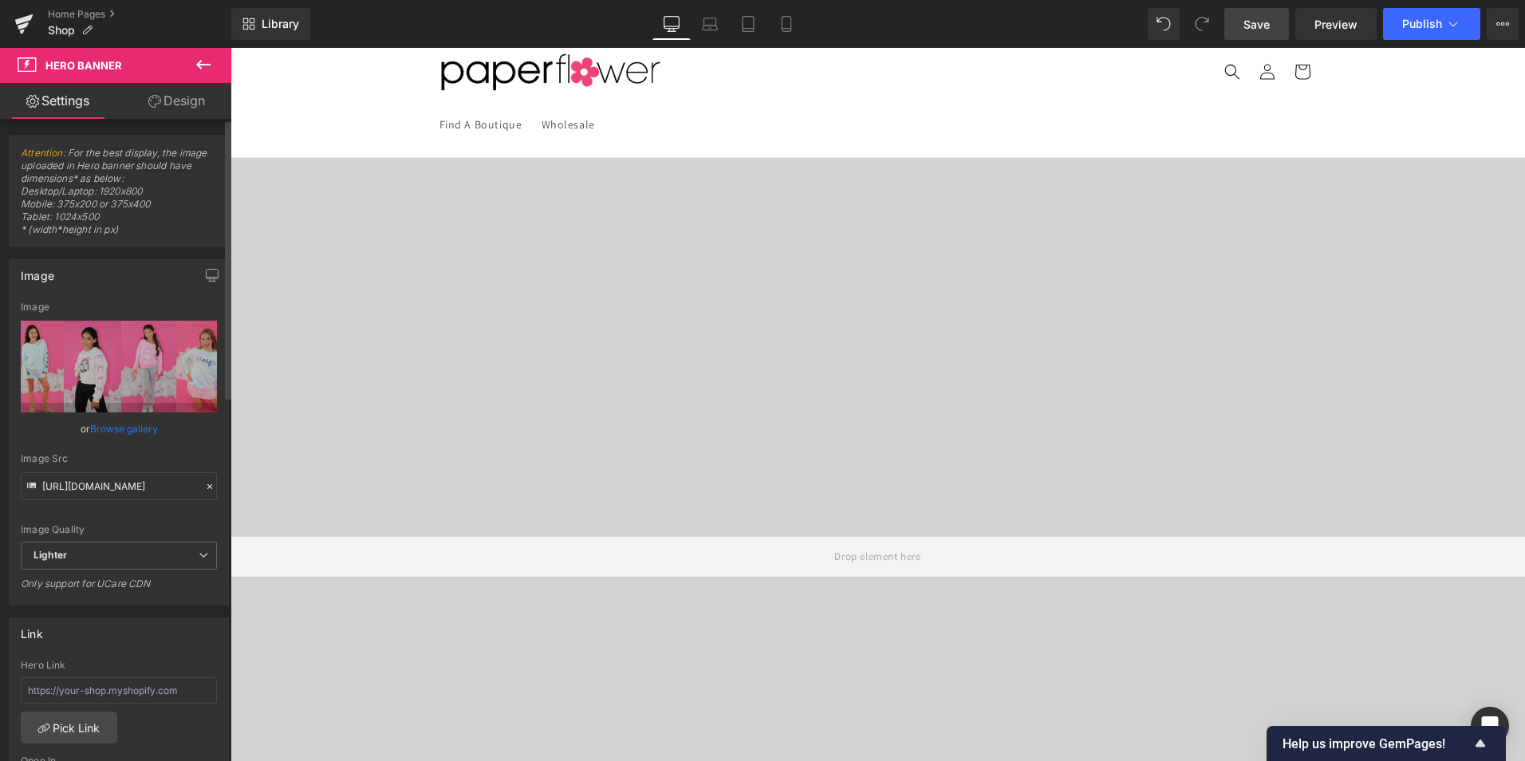
click at [136, 426] on link "Browse gallery" at bounding box center [124, 429] width 68 height 28
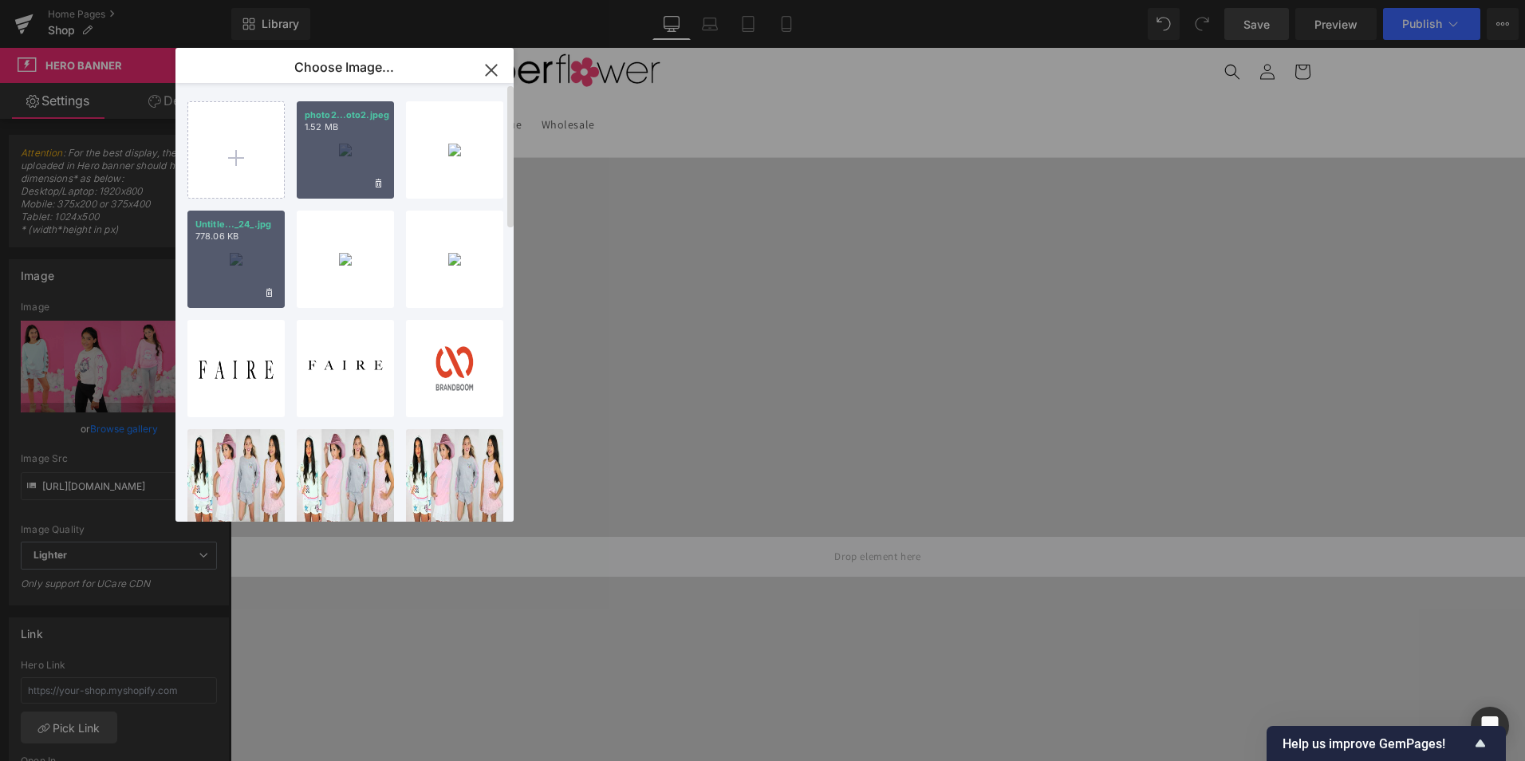
drag, startPoint x: 344, startPoint y: 140, endPoint x: 129, endPoint y: 108, distance: 217.0
click at [344, 140] on div "photo2...oto2.jpeg 1.52 MB" at bounding box center [345, 149] width 97 height 97
type input "[URL][DOMAIN_NAME]"
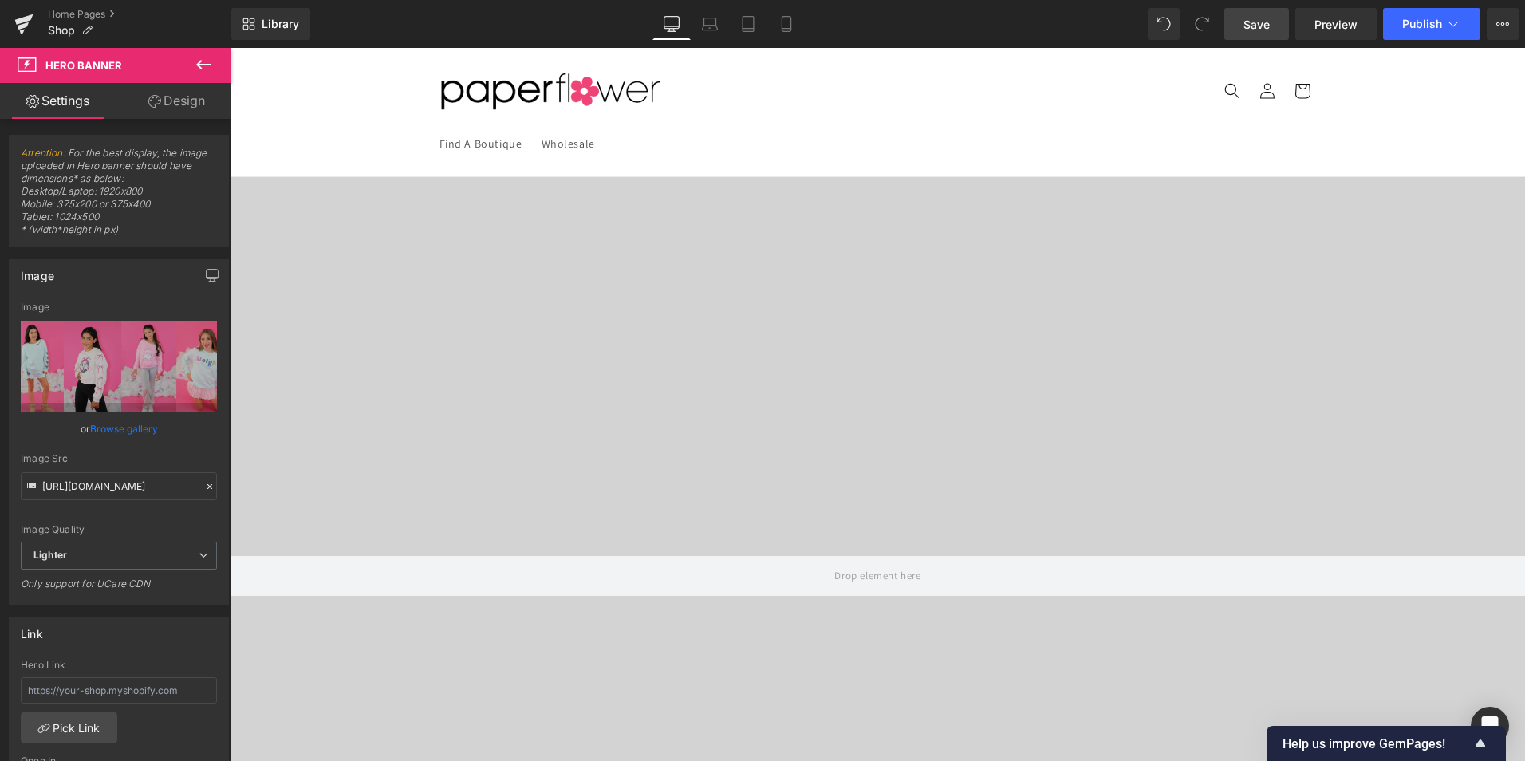
scroll to position [199, 0]
click at [1277, 17] on link "Save" at bounding box center [1256, 24] width 65 height 32
